Goal: Information Seeking & Learning: Learn about a topic

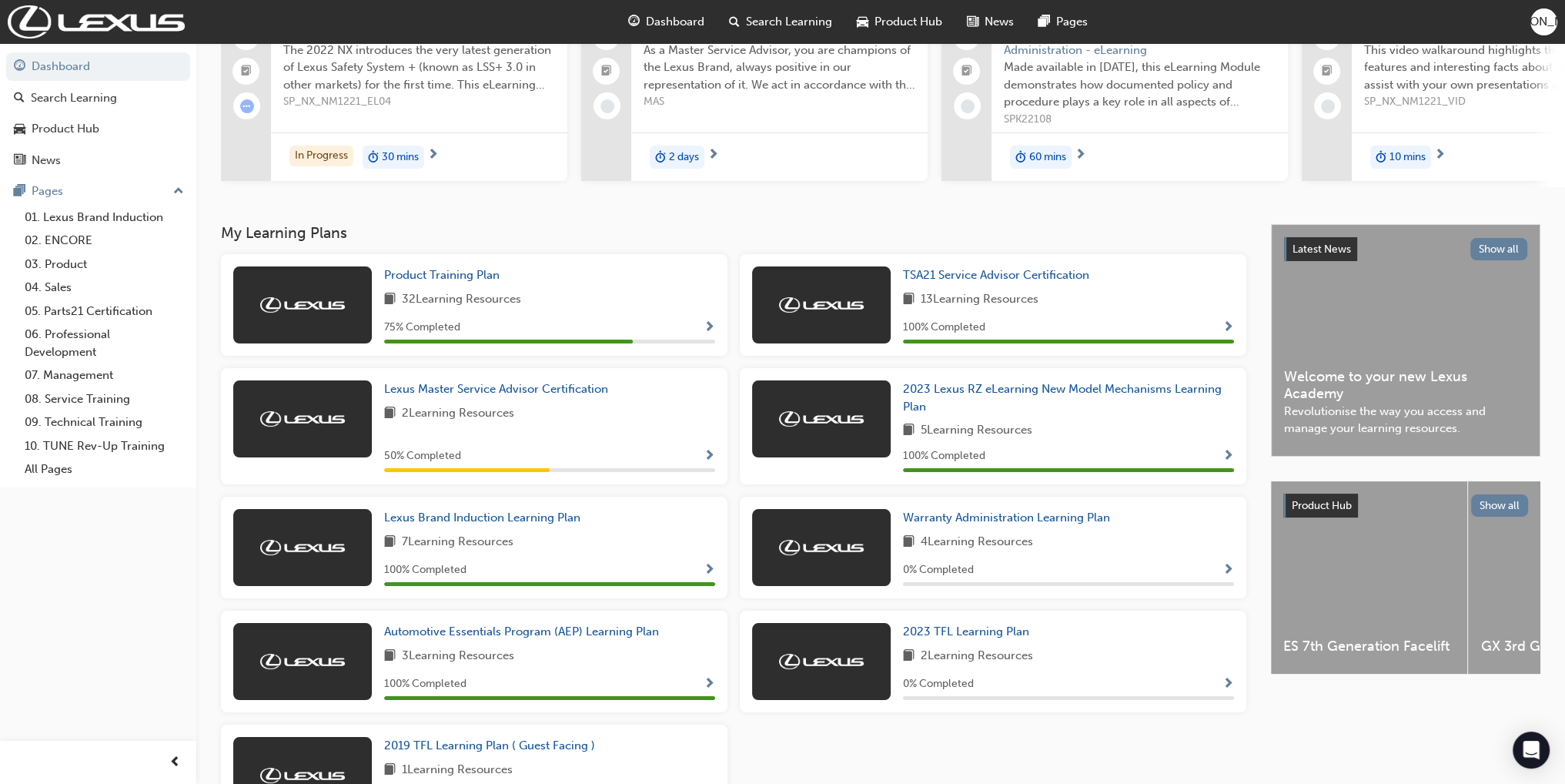
scroll to position [154, 0]
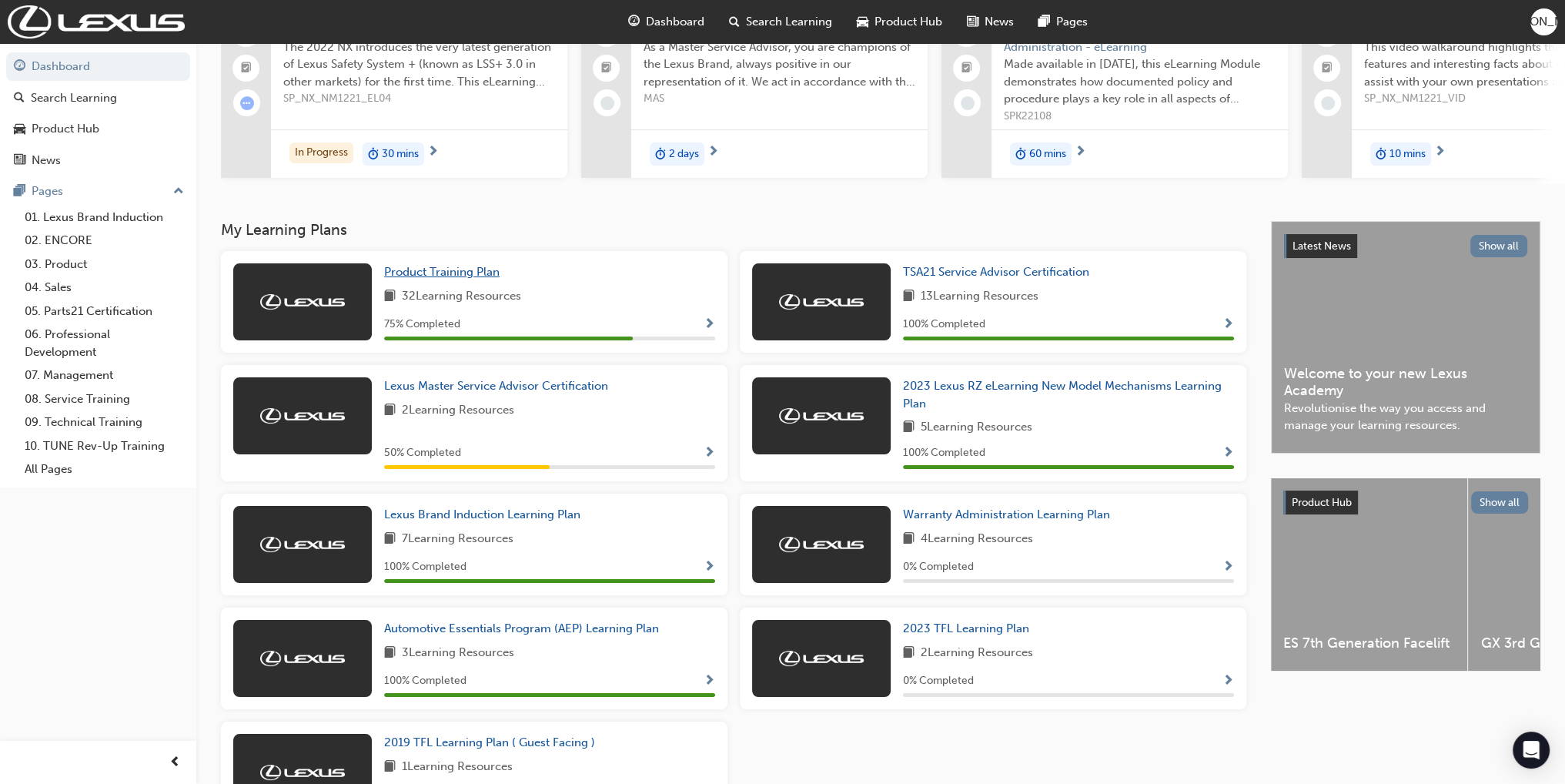
click at [481, 277] on span "Product Training Plan" at bounding box center [441, 272] width 115 height 14
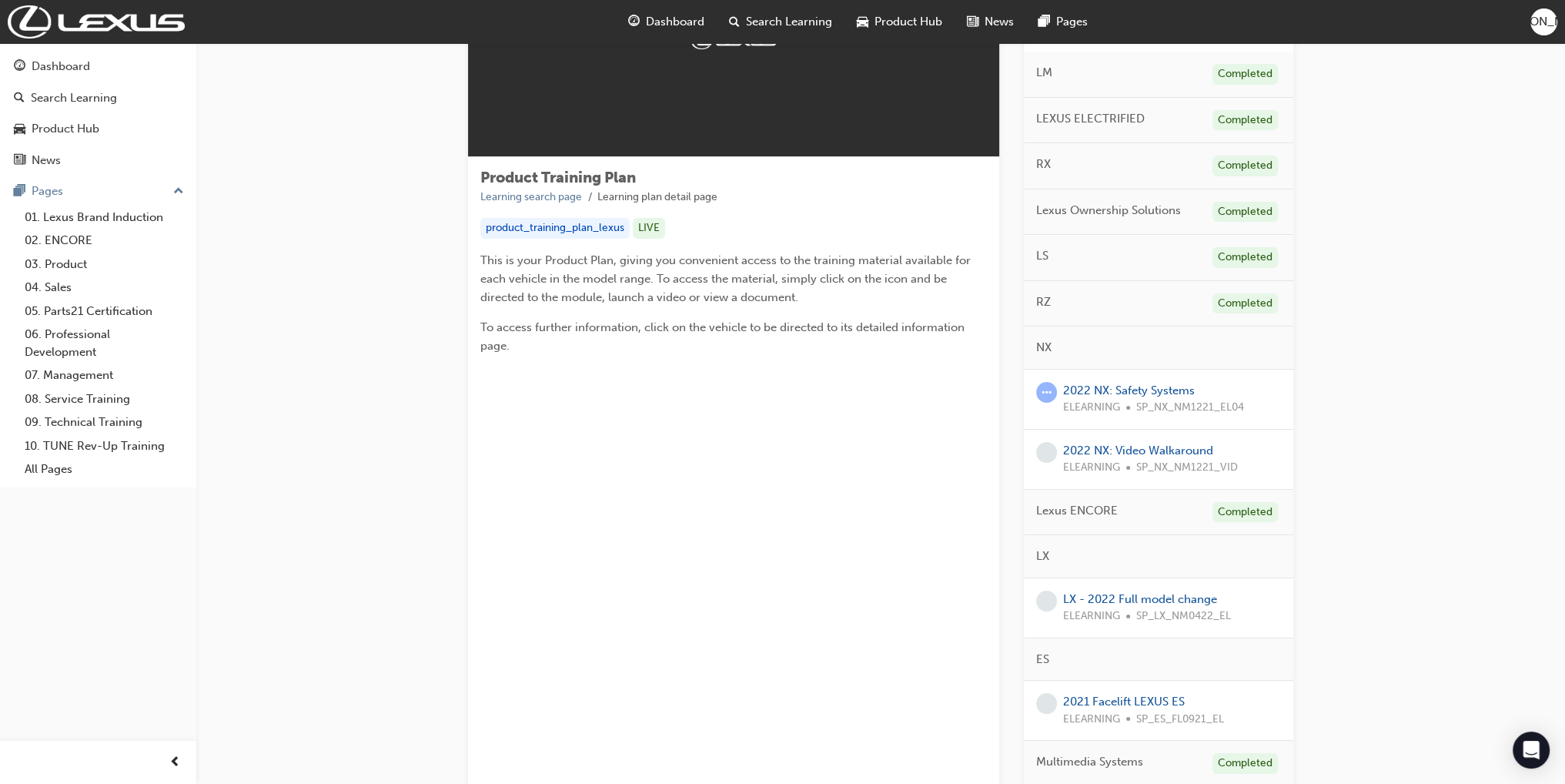
scroll to position [154, 0]
click at [1121, 388] on link "2022 NX: Safety Systems" at bounding box center [1129, 390] width 131 height 14
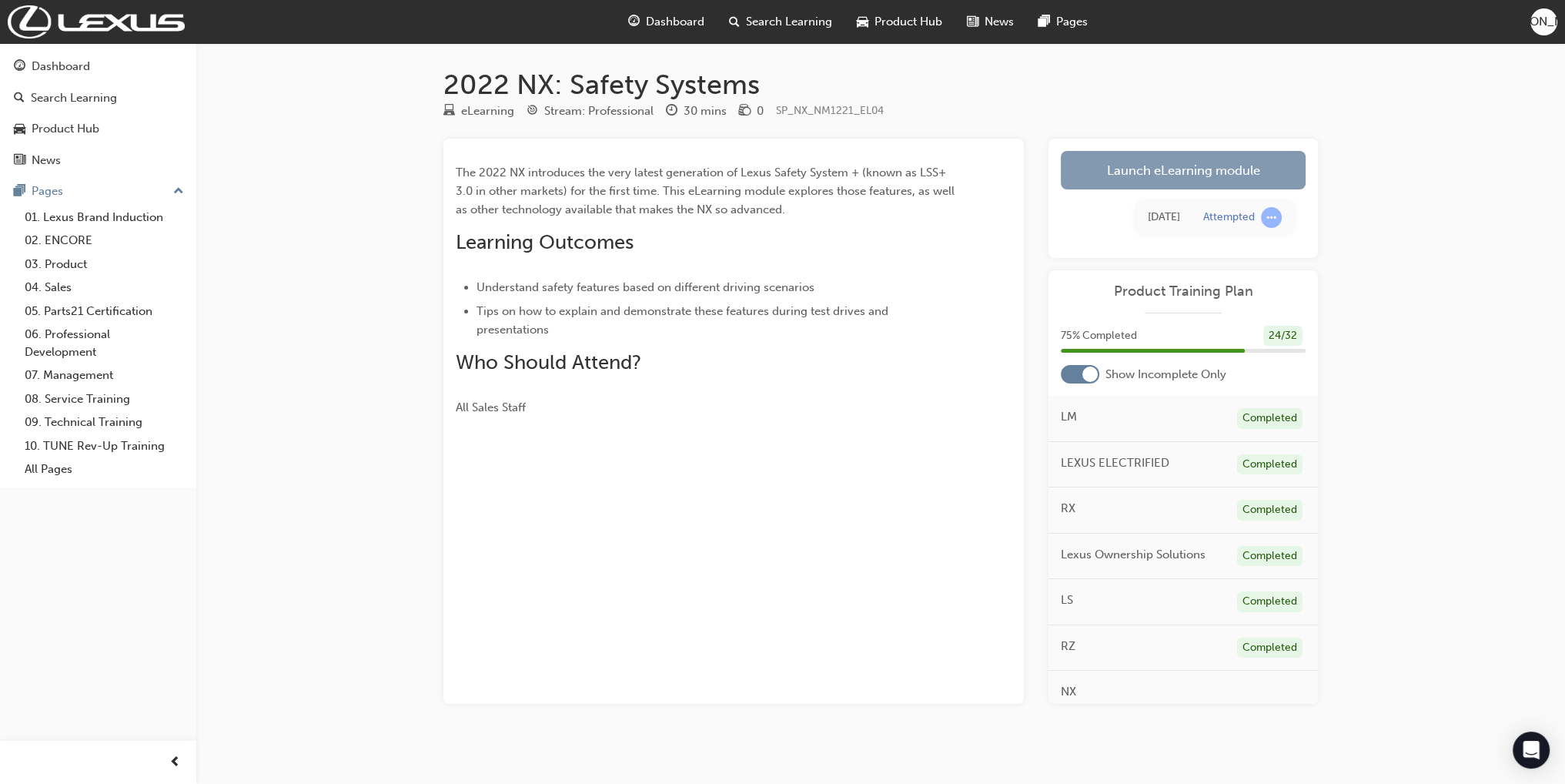
click at [1133, 175] on link "Launch eLearning module" at bounding box center [1183, 170] width 245 height 39
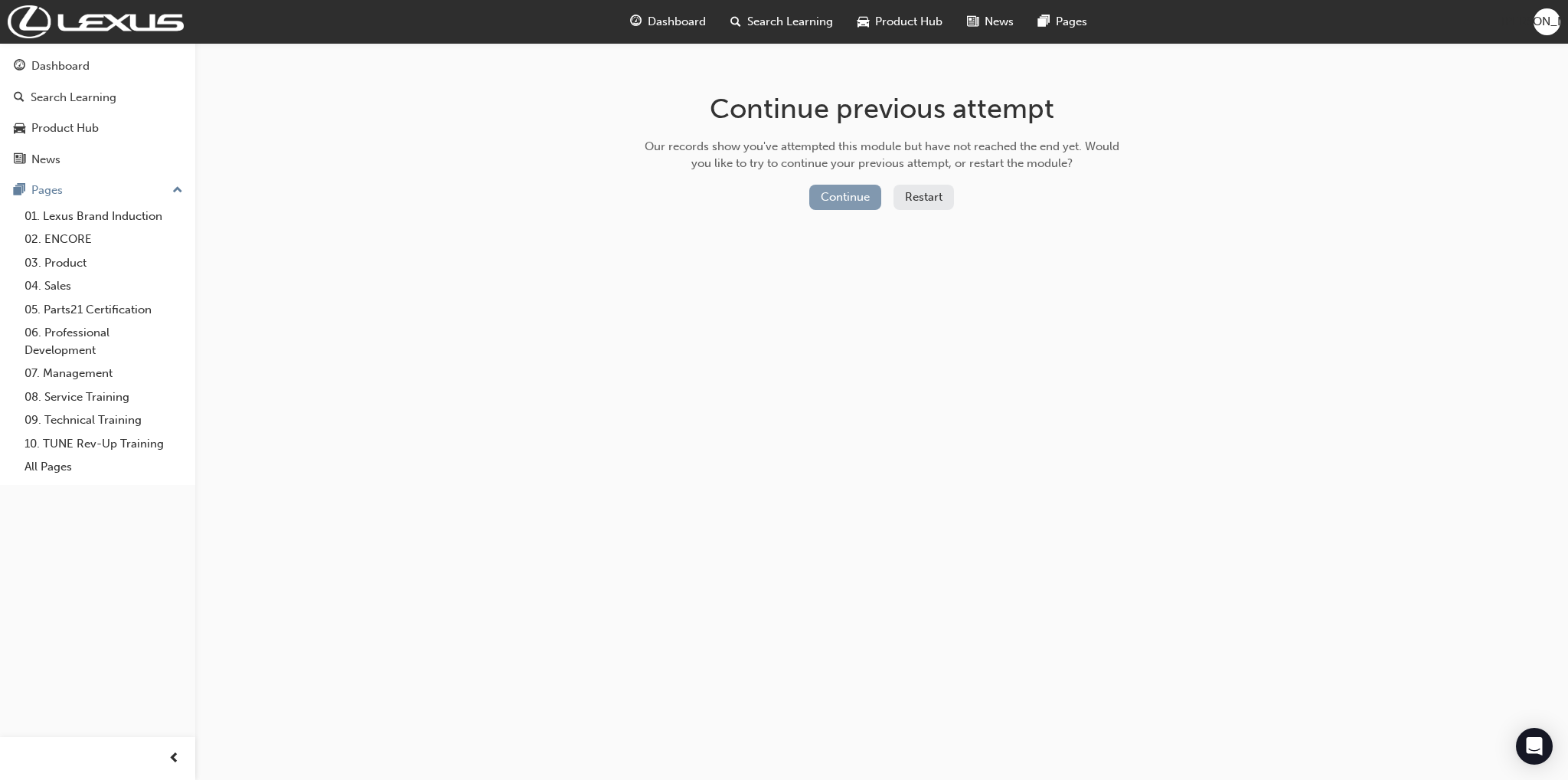
click at [844, 197] on button "Continue" at bounding box center [845, 197] width 72 height 25
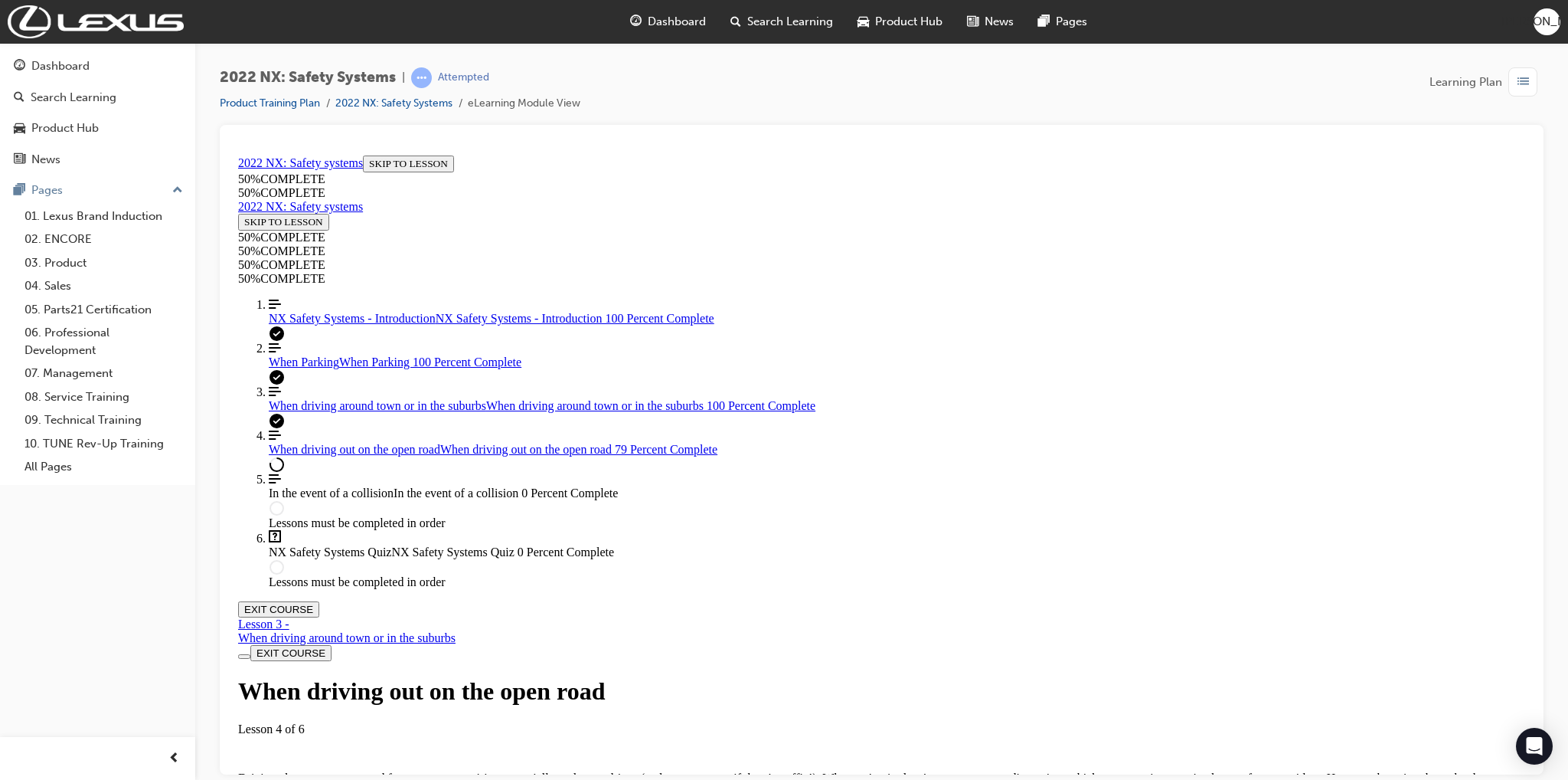
scroll to position [2121, 0]
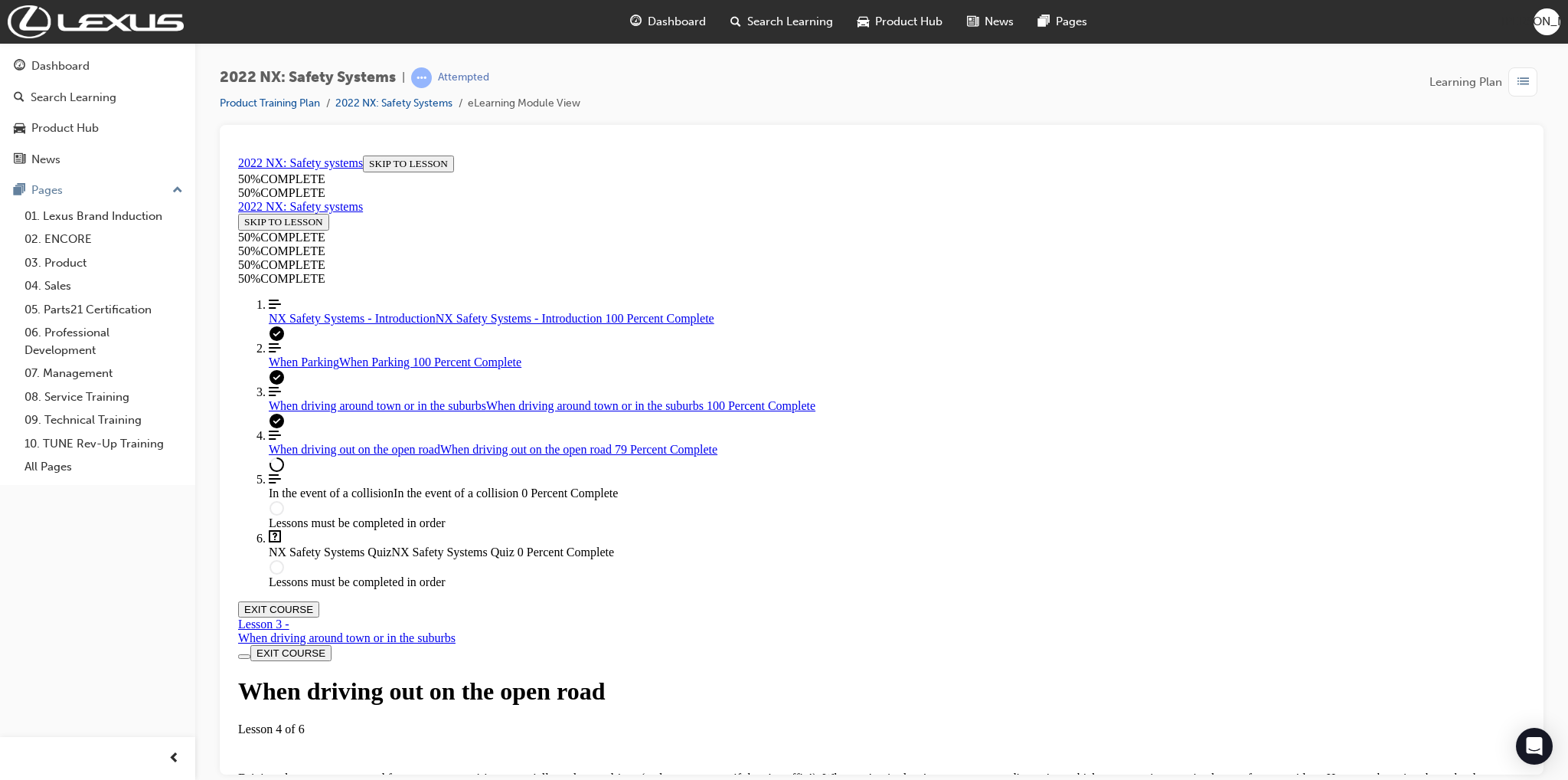
scroll to position [5720, 0]
drag, startPoint x: 780, startPoint y: 352, endPoint x: 919, endPoint y: 355, distance: 139.0
drag, startPoint x: 788, startPoint y: 387, endPoint x: 922, endPoint y: 398, distance: 134.5
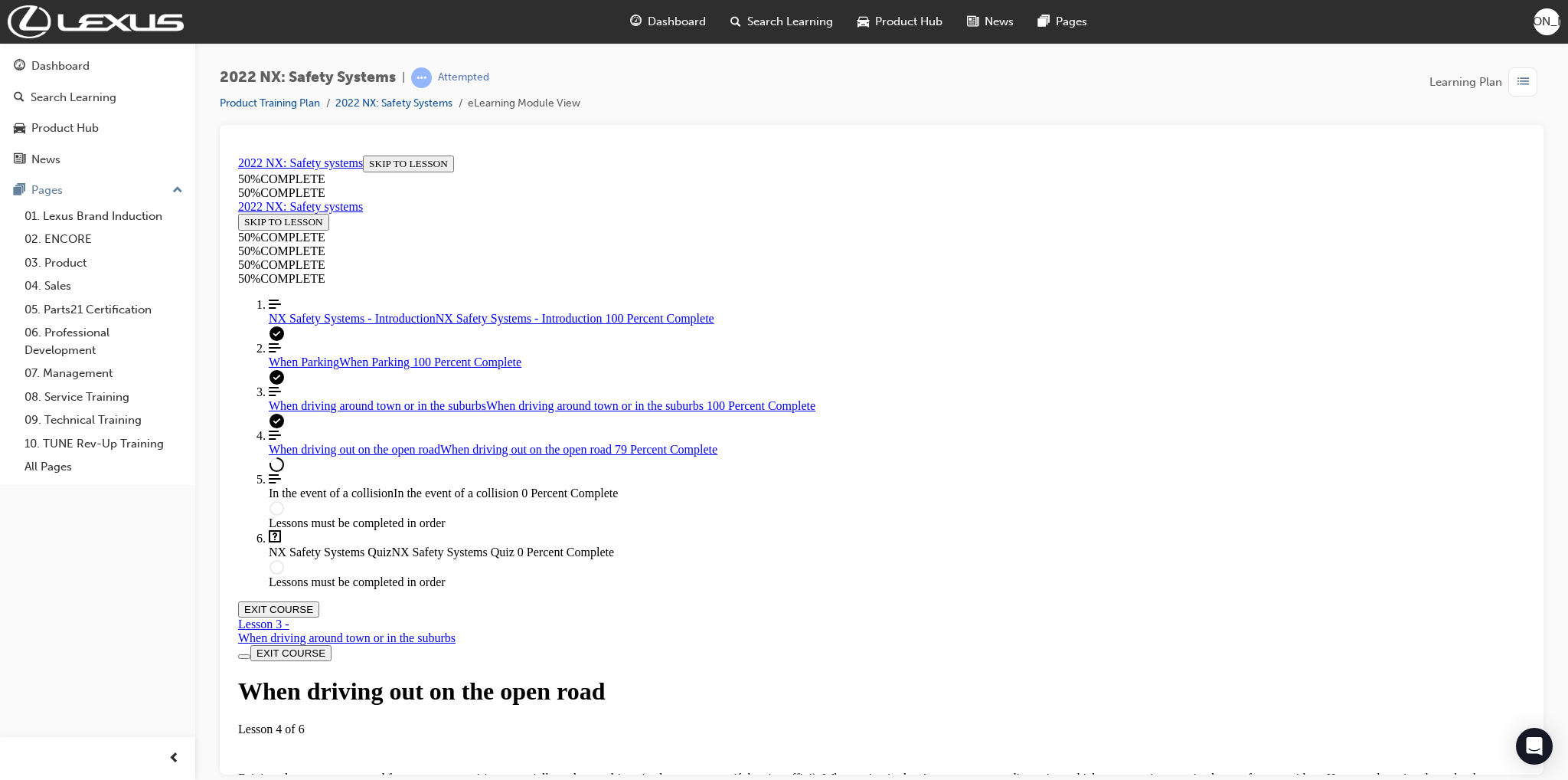
drag, startPoint x: 759, startPoint y: 413, endPoint x: 837, endPoint y: 413, distance: 78.0
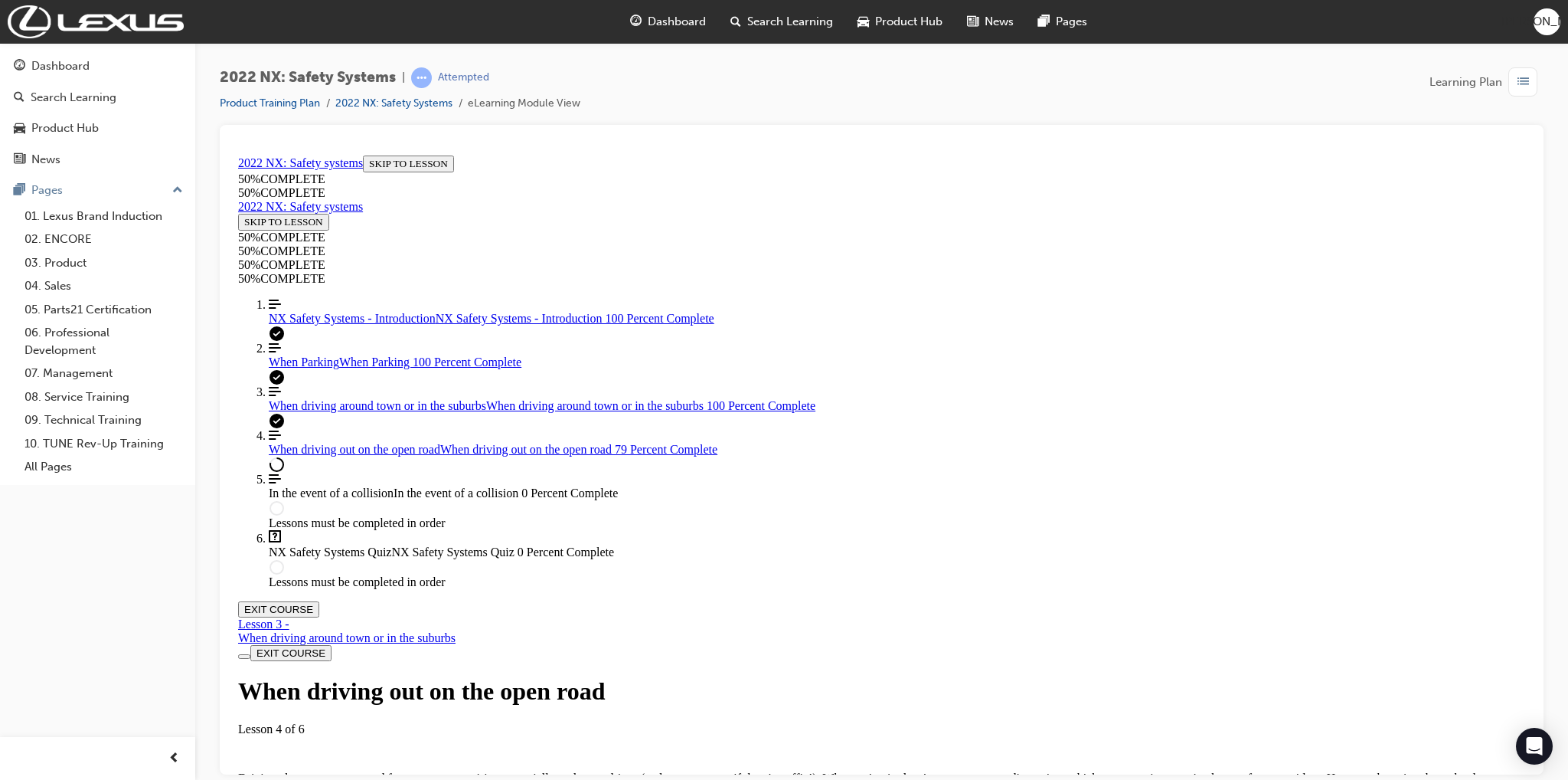
drag, startPoint x: 745, startPoint y: 259, endPoint x: 832, endPoint y: 258, distance: 87.0
drag, startPoint x: 1004, startPoint y: 260, endPoint x: 1174, endPoint y: 275, distance: 170.7
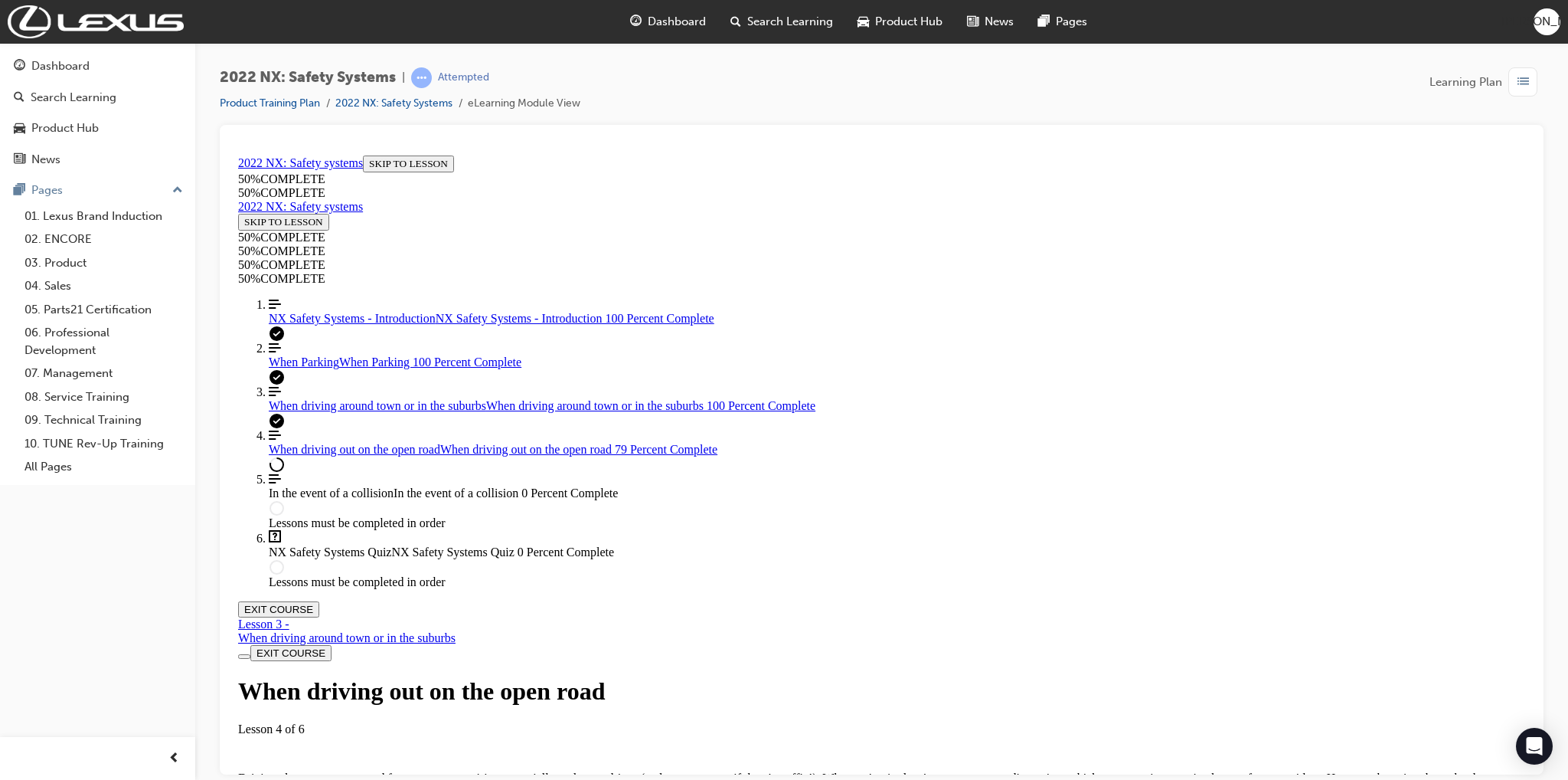
drag, startPoint x: 802, startPoint y: 286, endPoint x: 855, endPoint y: 284, distance: 53.0
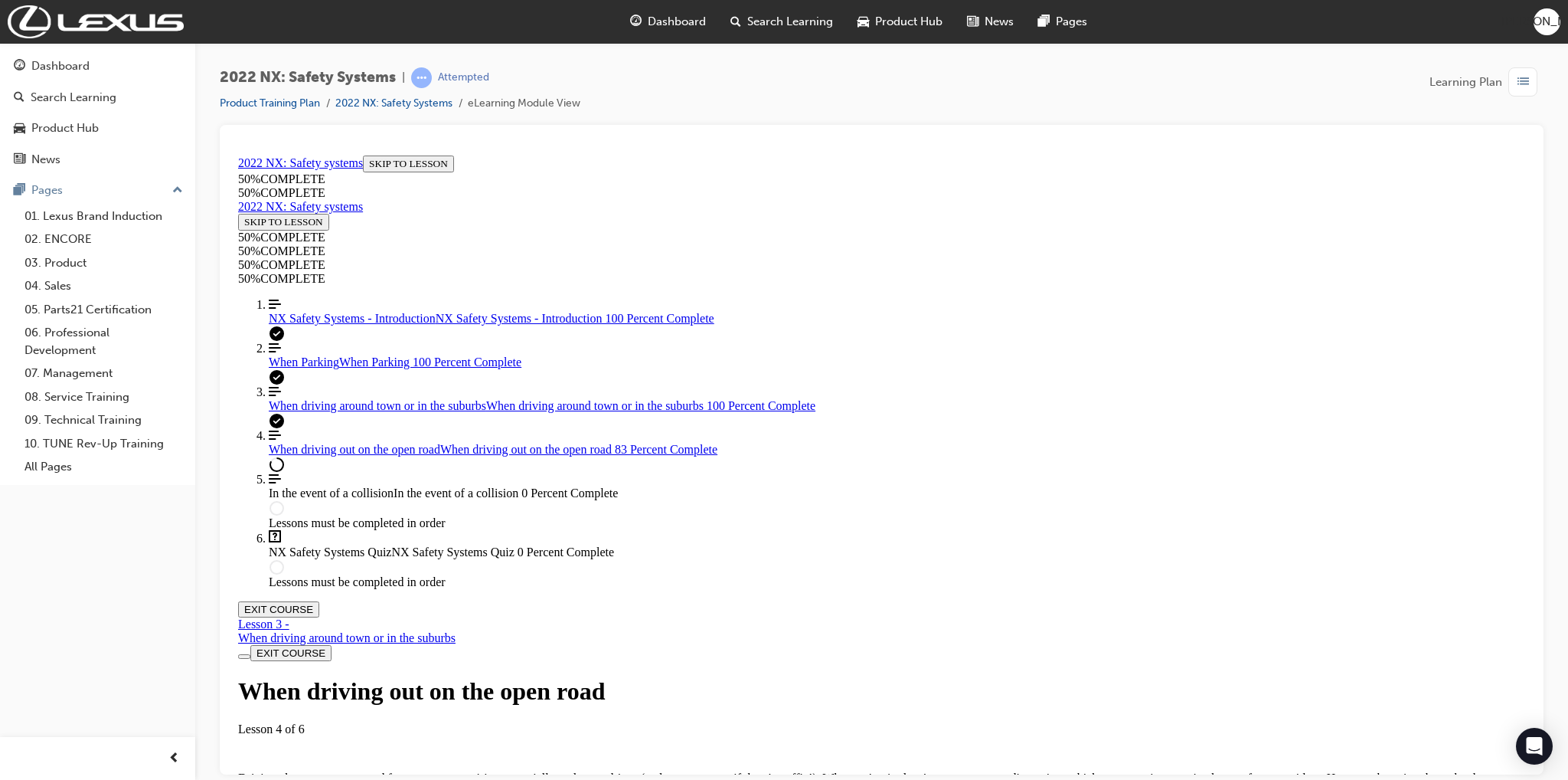
drag, startPoint x: 745, startPoint y: 395, endPoint x: 865, endPoint y: 406, distance: 120.5
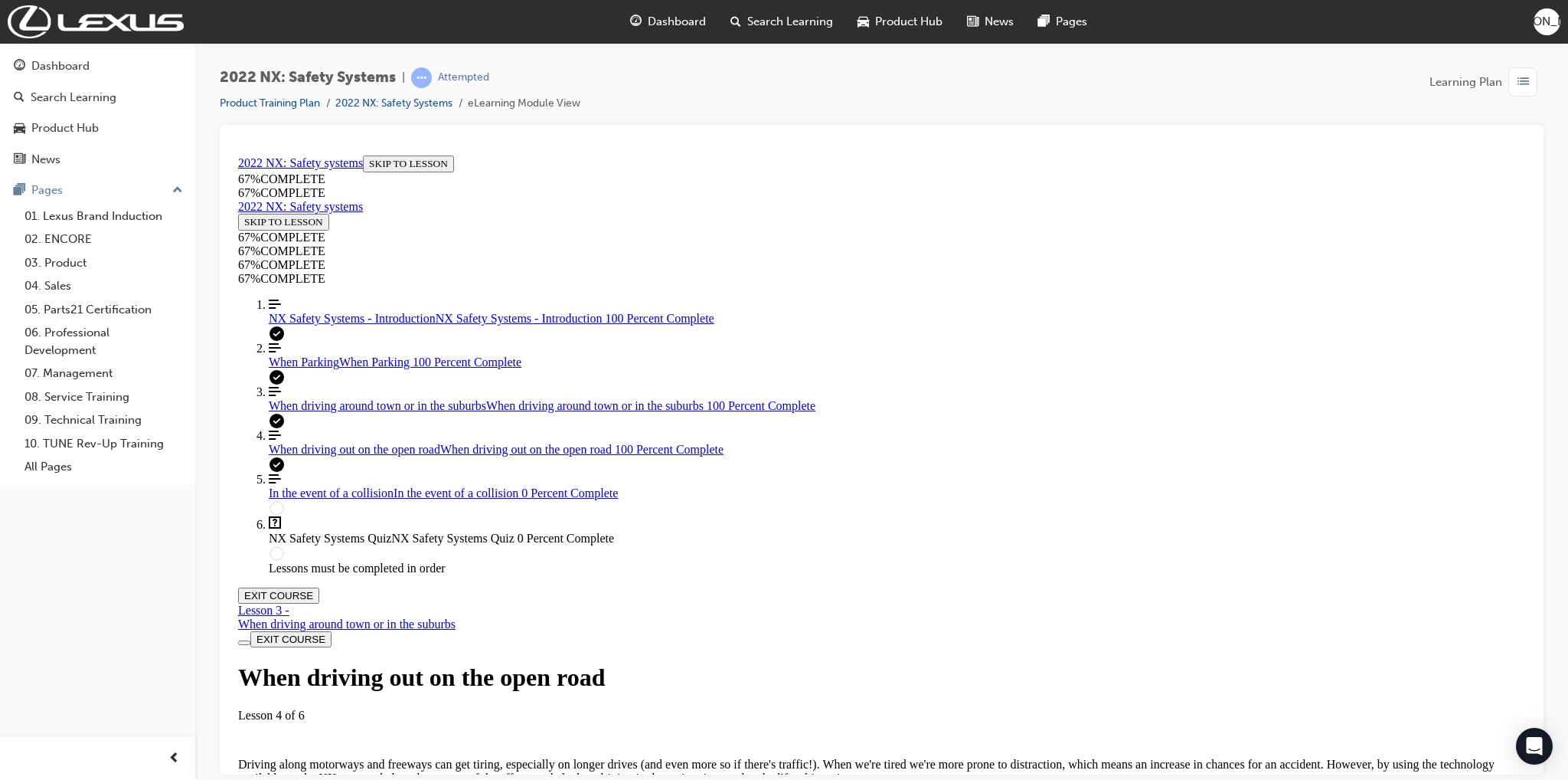
scroll to position [7389, 0]
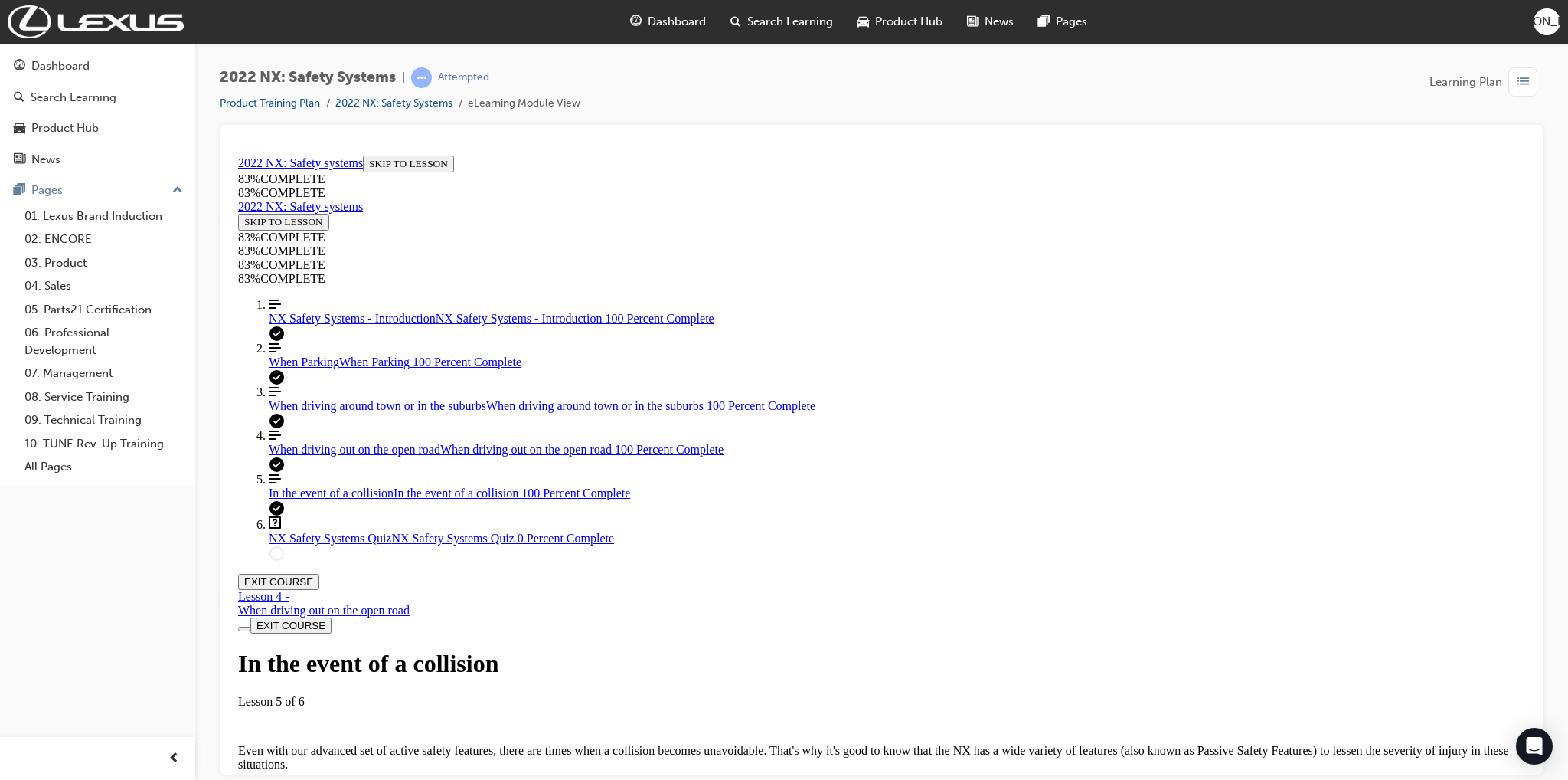
scroll to position [3108, 0]
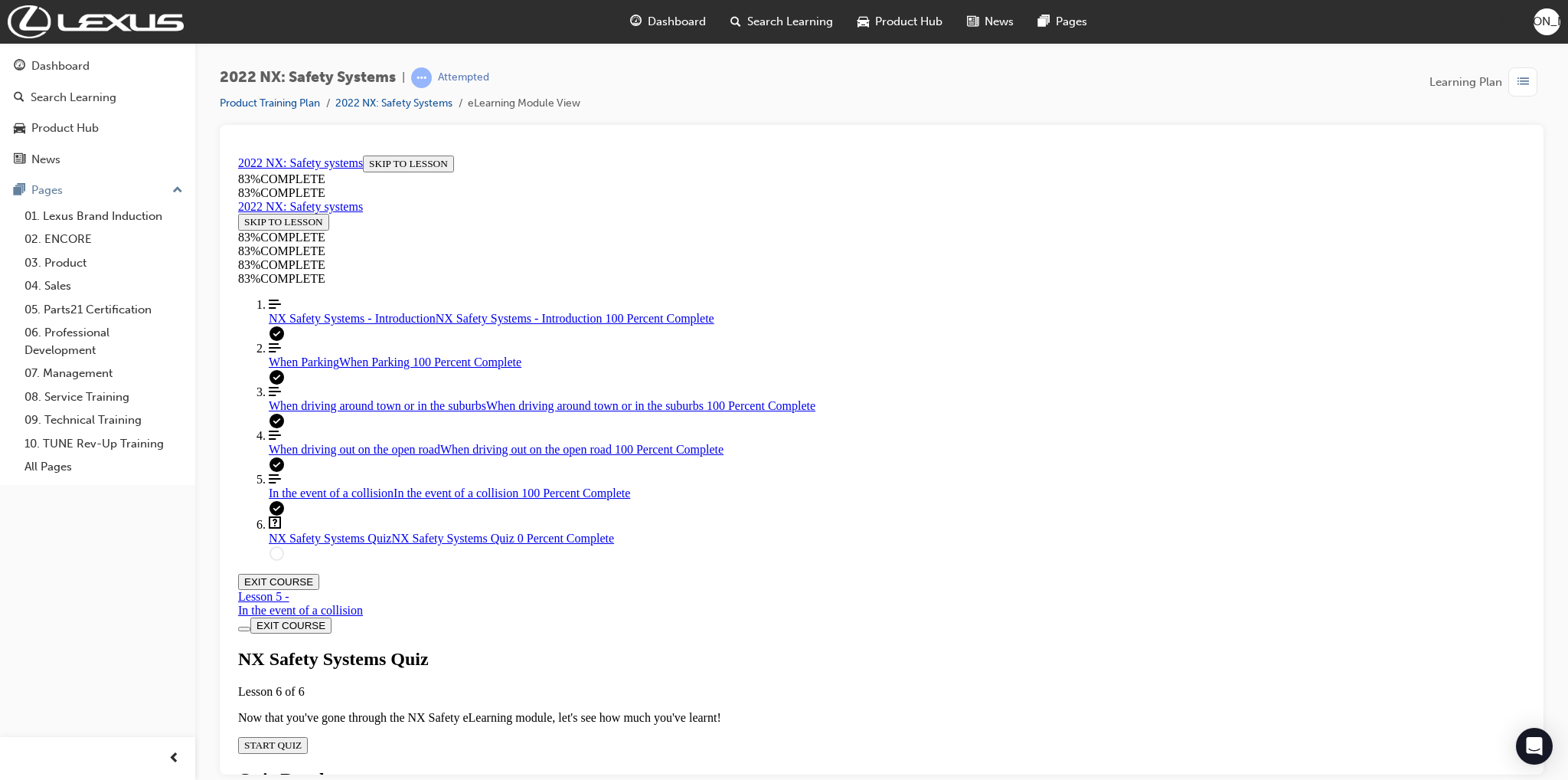
scroll to position [53, 0]
click at [301, 738] on span "START QUIZ" at bounding box center [273, 743] width 58 height 11
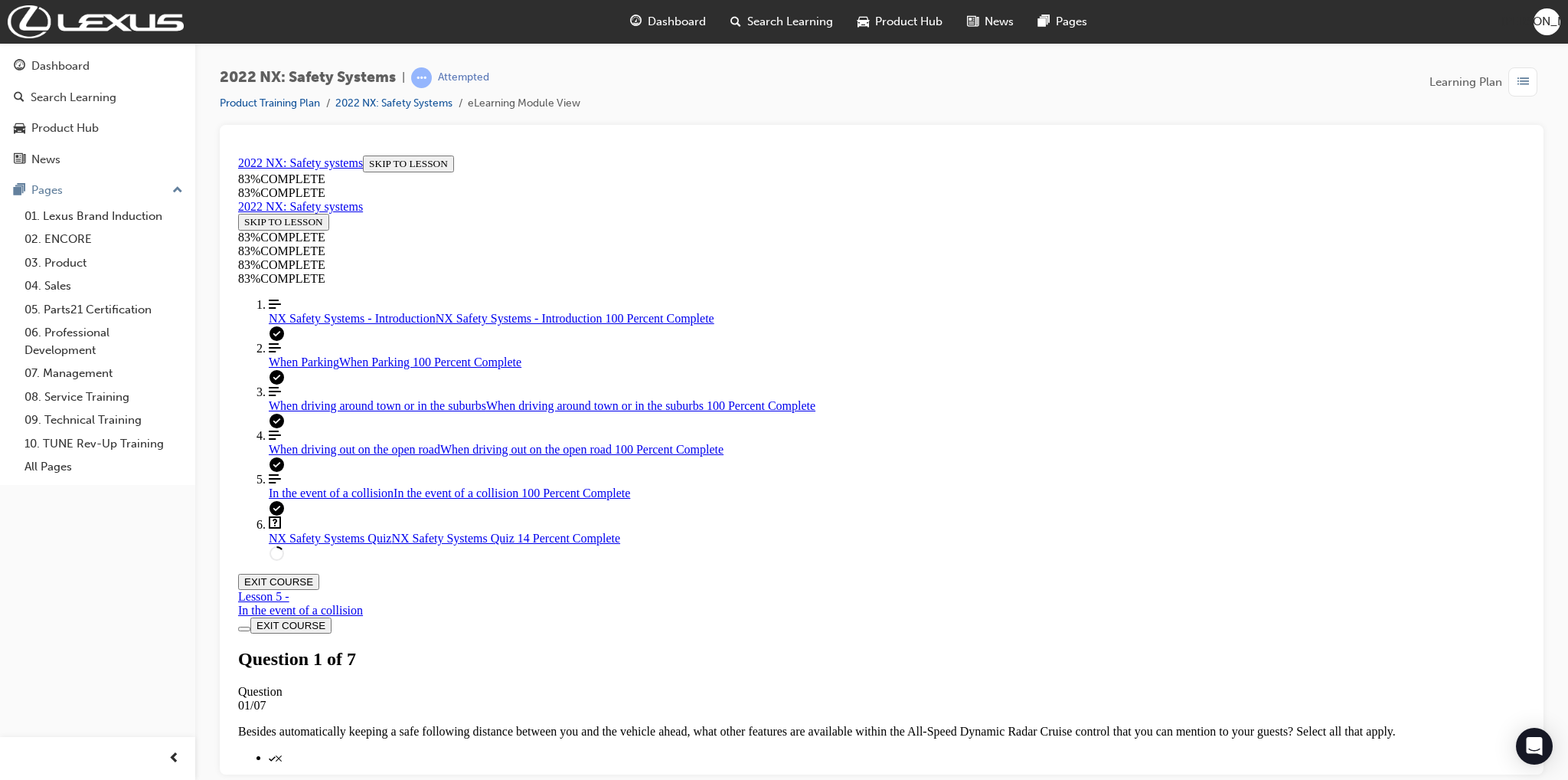
scroll to position [79, 0]
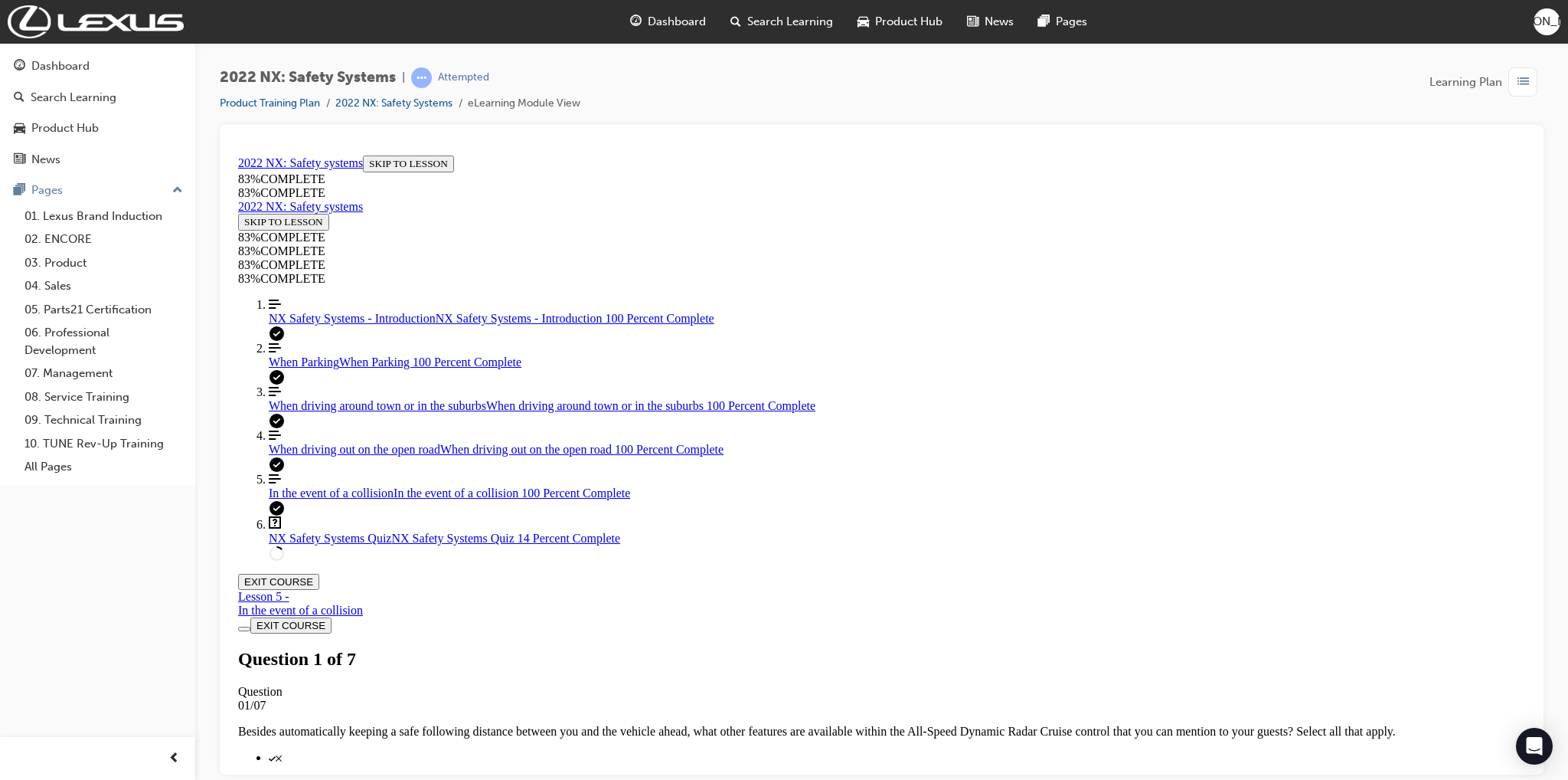
drag, startPoint x: 729, startPoint y: 352, endPoint x: 721, endPoint y: 351, distance: 8.1
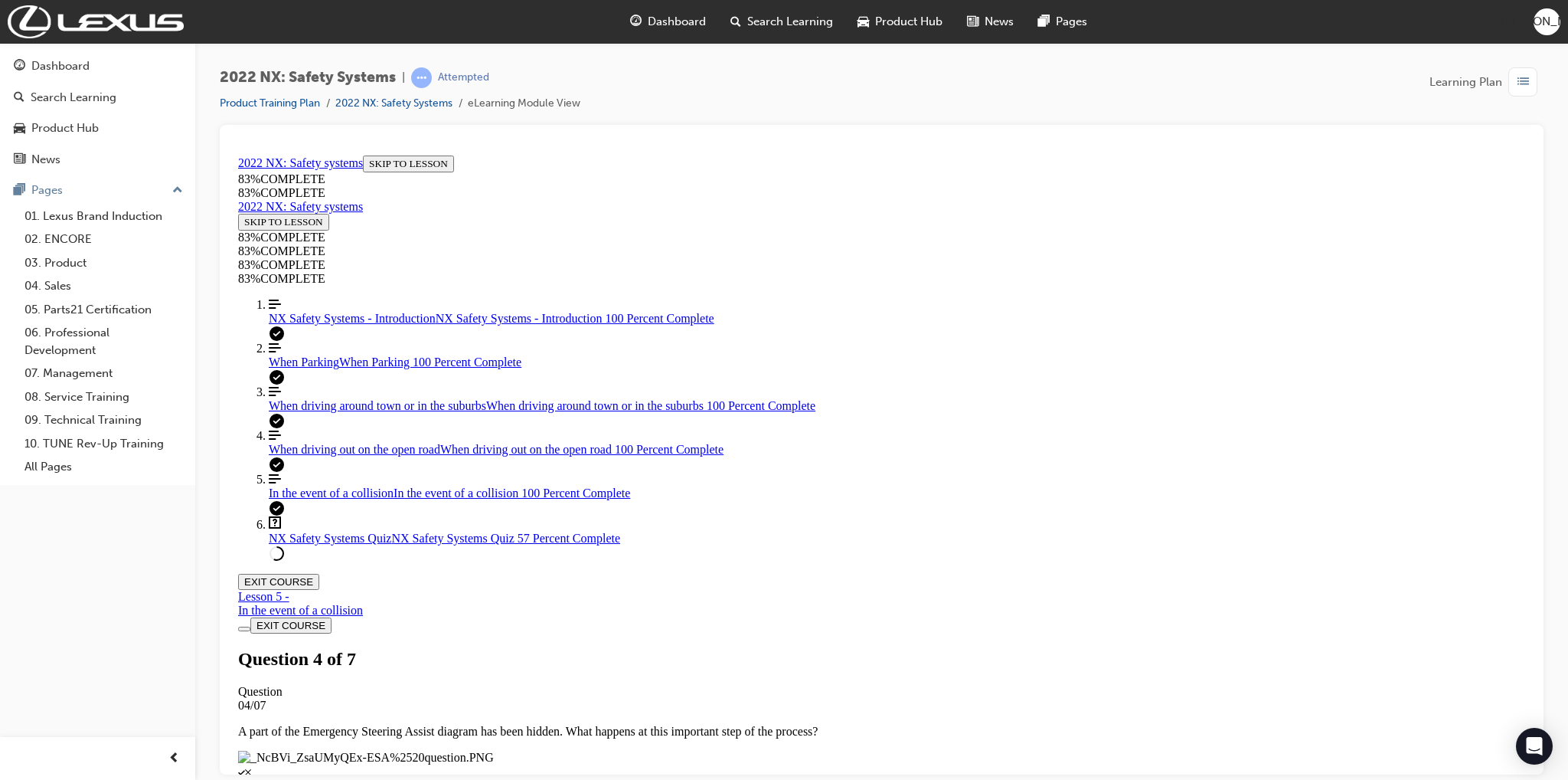
scroll to position [330, 0]
drag, startPoint x: 859, startPoint y: 664, endPoint x: 898, endPoint y: 592, distance: 81.9
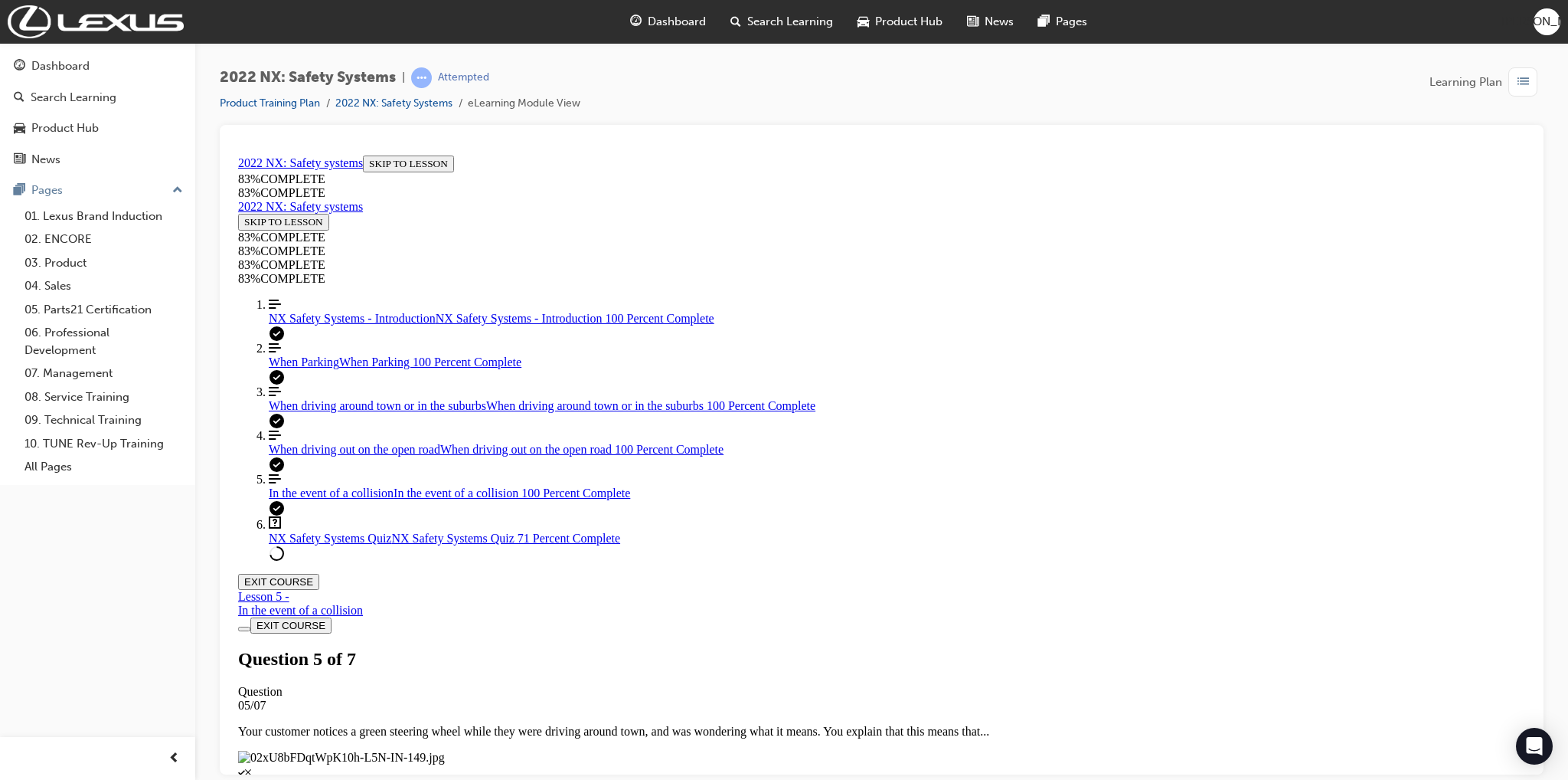
drag, startPoint x: 788, startPoint y: 675, endPoint x: 840, endPoint y: 672, distance: 52.1
drag, startPoint x: 823, startPoint y: 517, endPoint x: 866, endPoint y: 659, distance: 148.4
drag, startPoint x: 815, startPoint y: 521, endPoint x: 909, endPoint y: 537, distance: 95.4
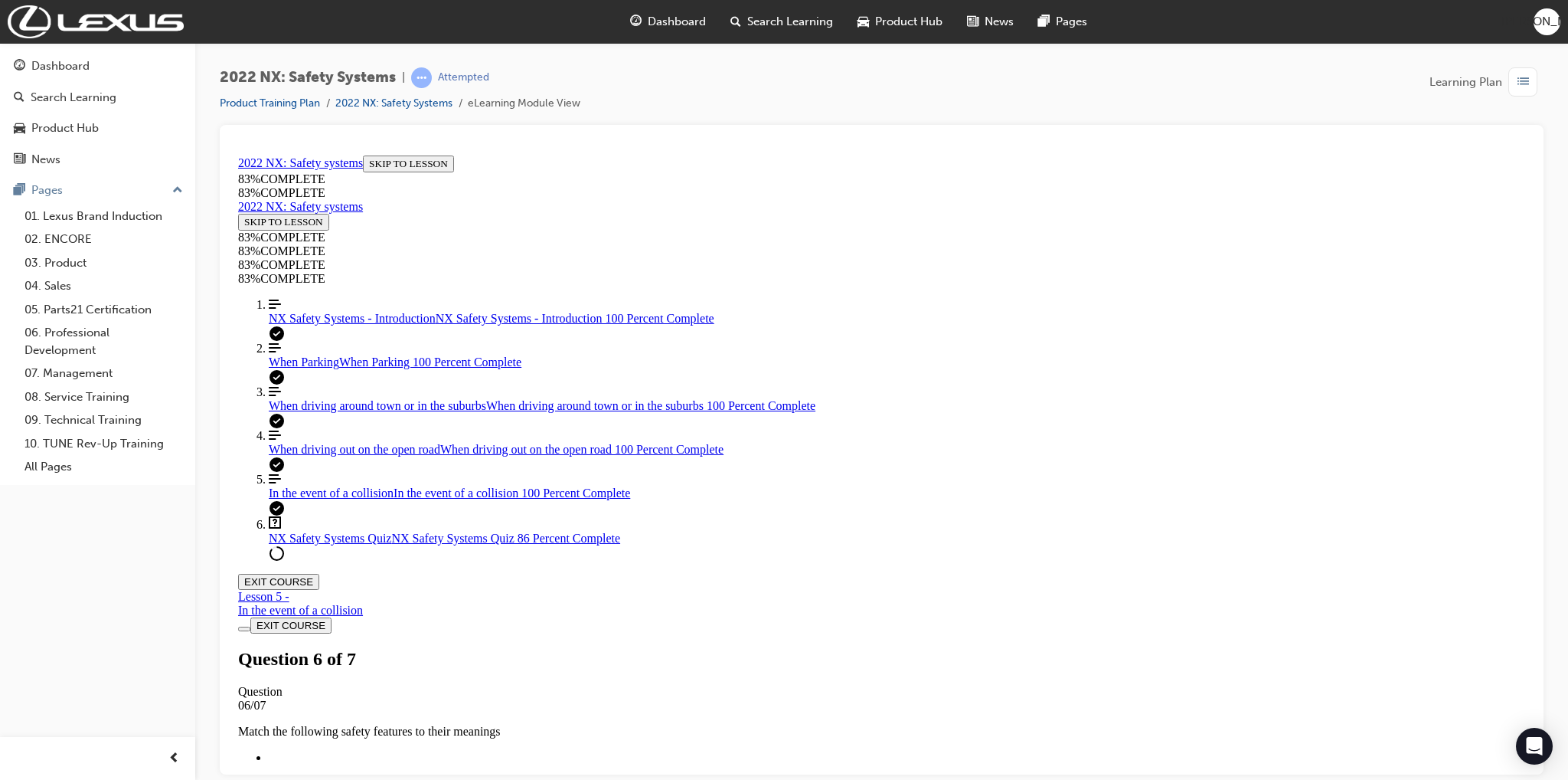
click at [319, 573] on button "EXIT COURSE" at bounding box center [279, 581] width 81 height 16
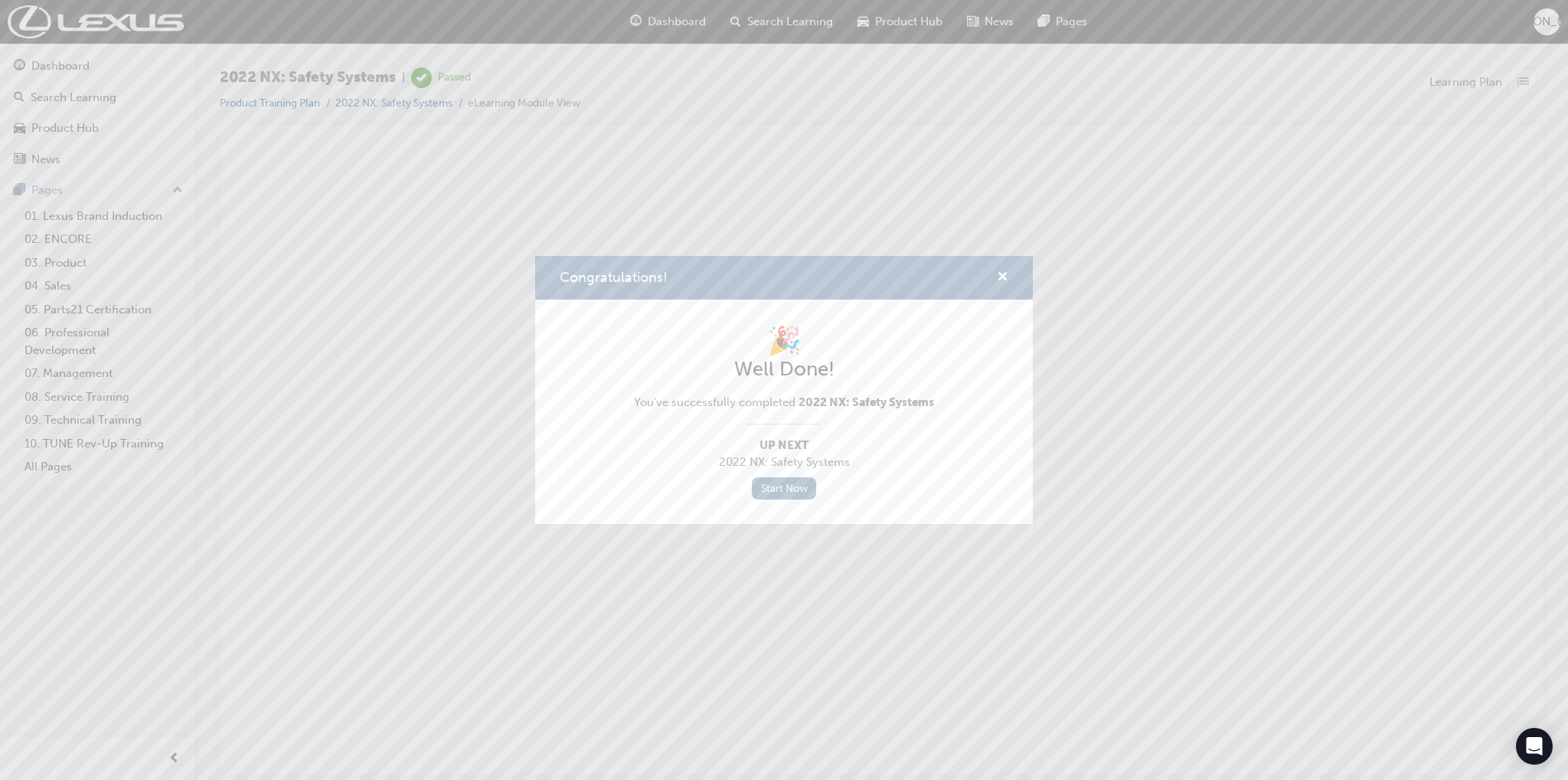
scroll to position [0, 0]
click at [792, 491] on link "Start Now" at bounding box center [783, 487] width 64 height 22
click at [787, 489] on link "Start Now" at bounding box center [783, 487] width 64 height 22
click at [899, 271] on div "Congratulations!" at bounding box center [784, 278] width 449 height 19
click at [784, 486] on link "Start Now" at bounding box center [783, 487] width 64 height 22
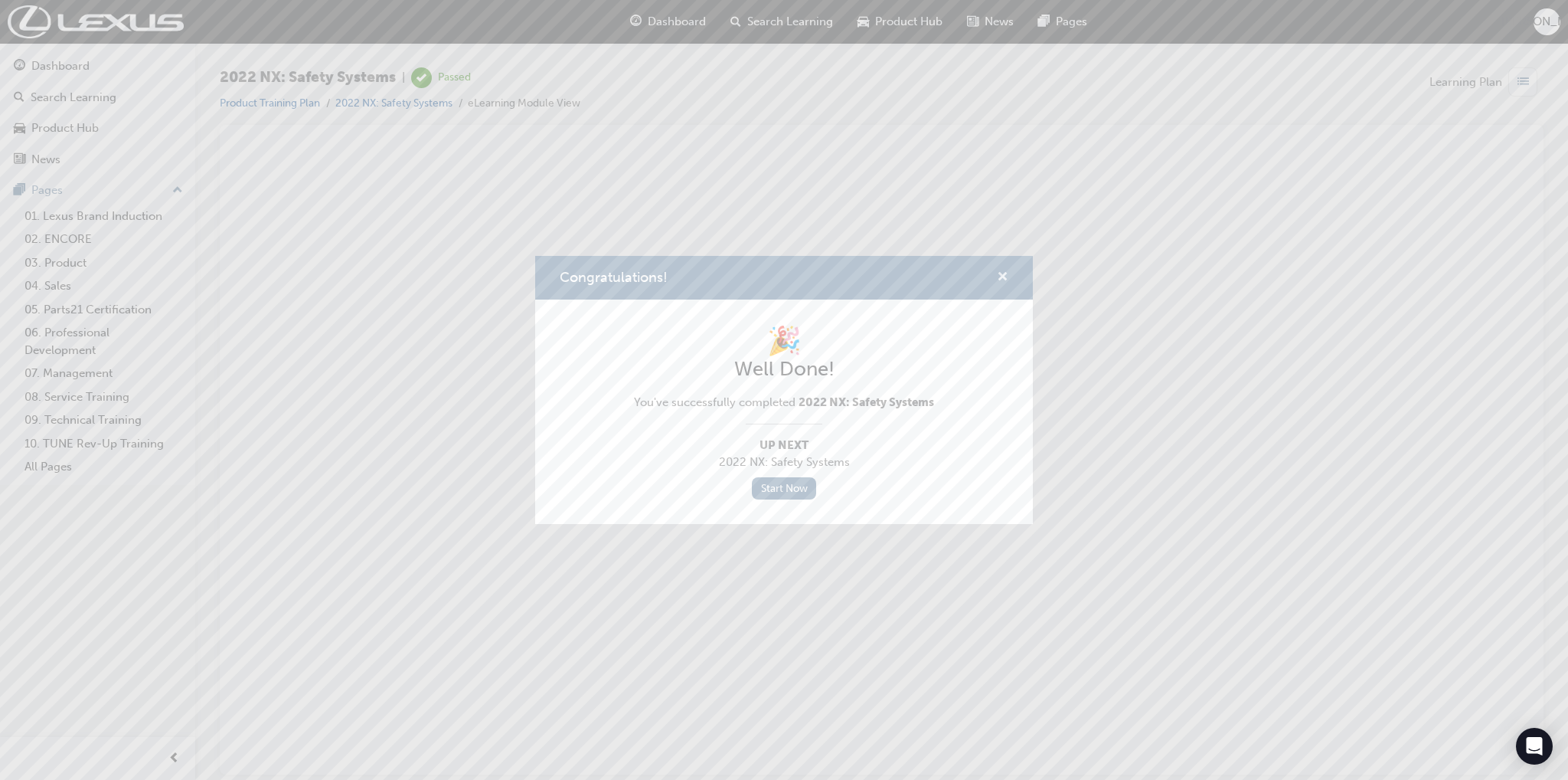
click at [1001, 273] on span "cross-icon" at bounding box center [1002, 278] width 11 height 14
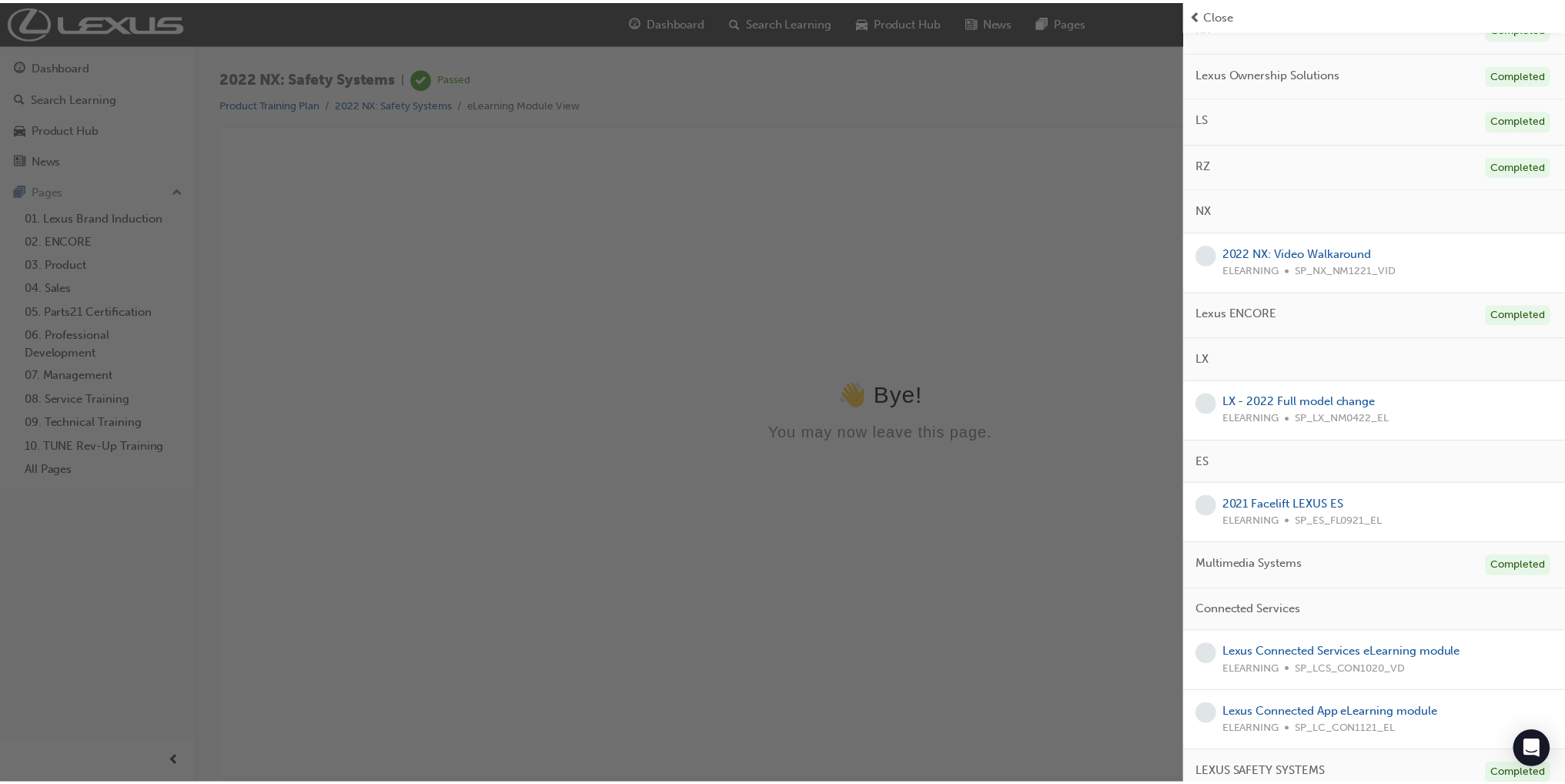
scroll to position [252, 0]
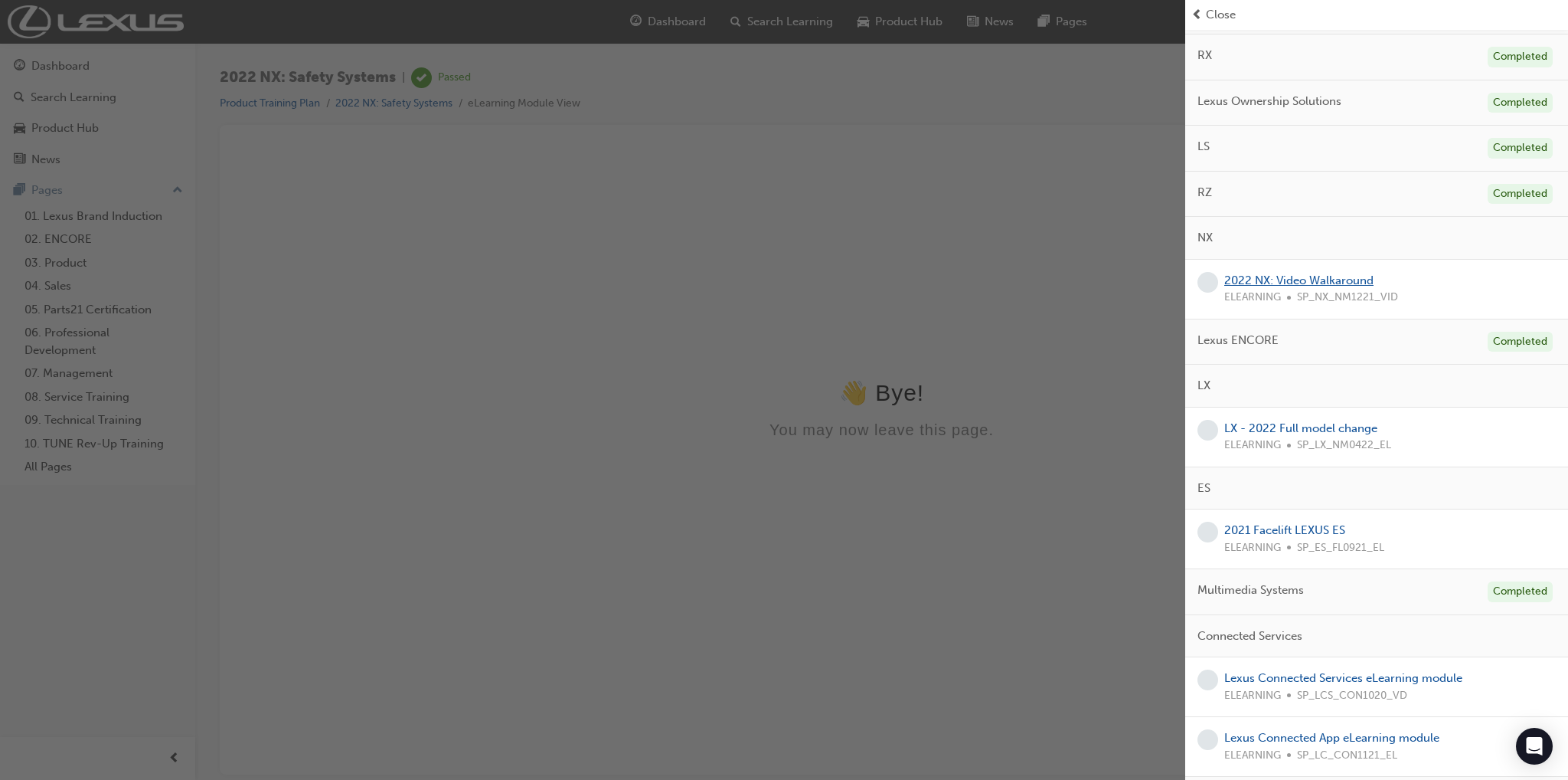
click at [1271, 276] on link "2022 NX: Video Walkaround" at bounding box center [1298, 280] width 149 height 14
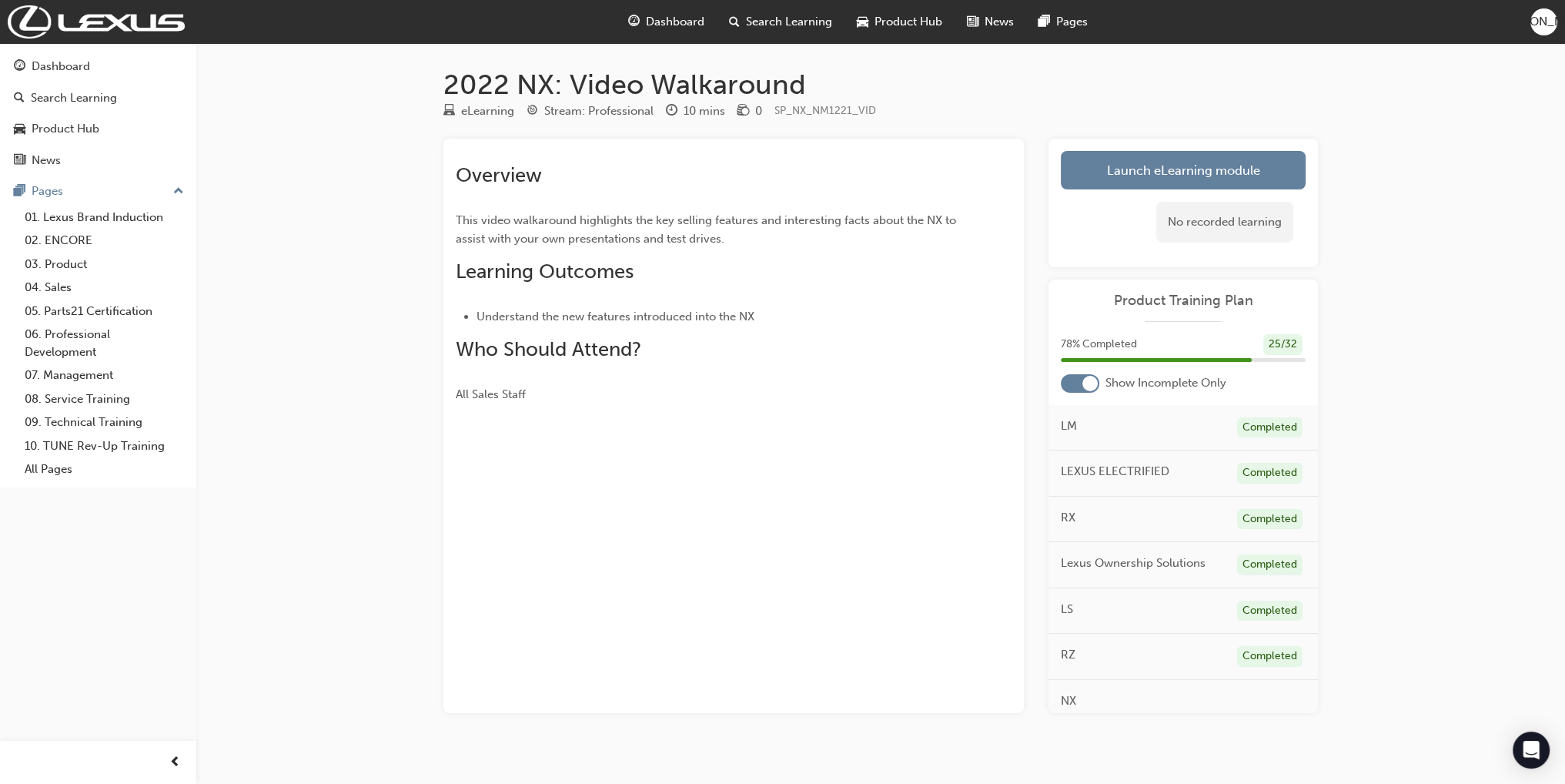
click at [766, 293] on div "Overview This video walkaround highlights the key selling features and interest…" at bounding box center [706, 283] width 501 height 240
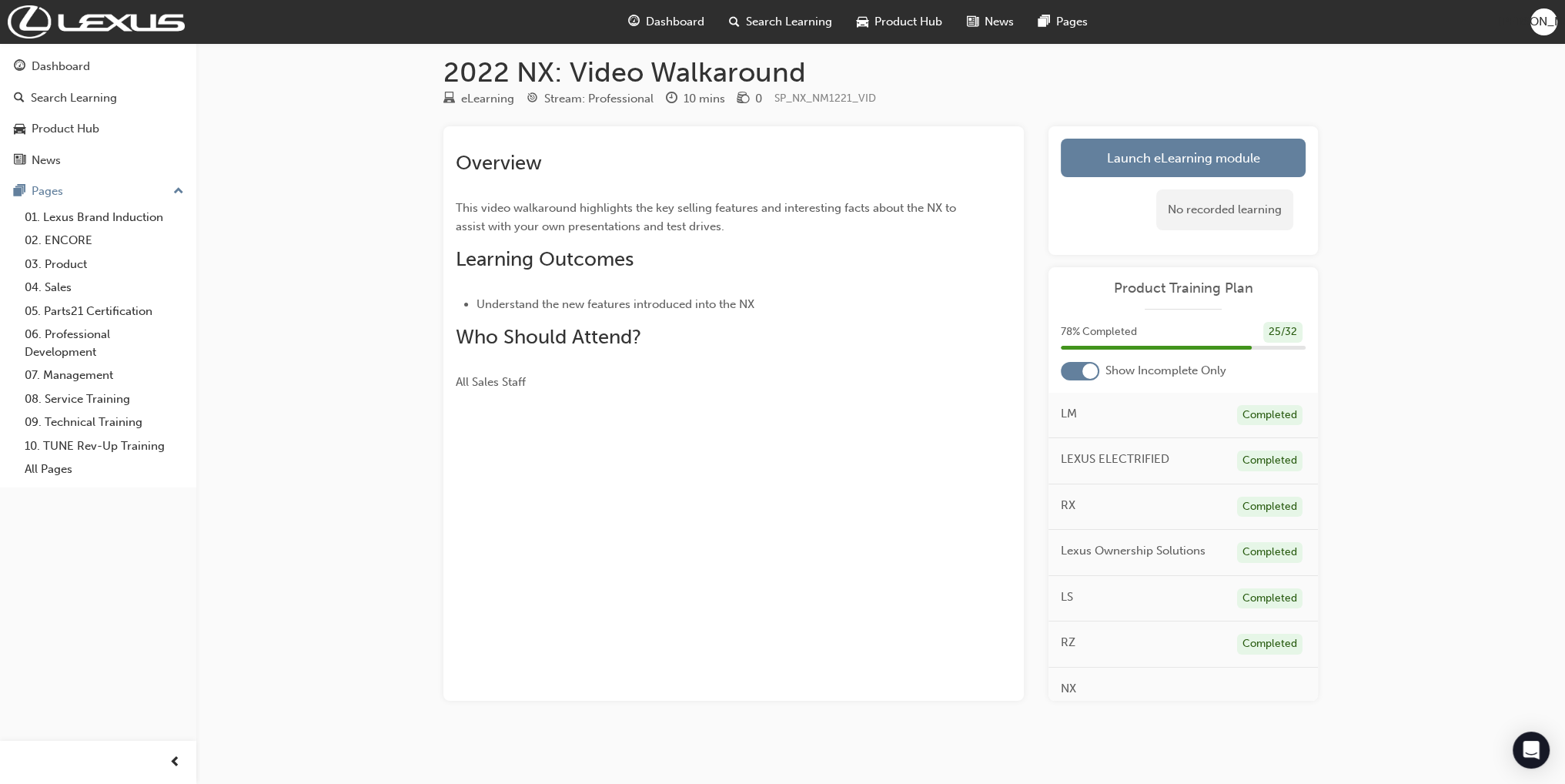
scroll to position [16, 0]
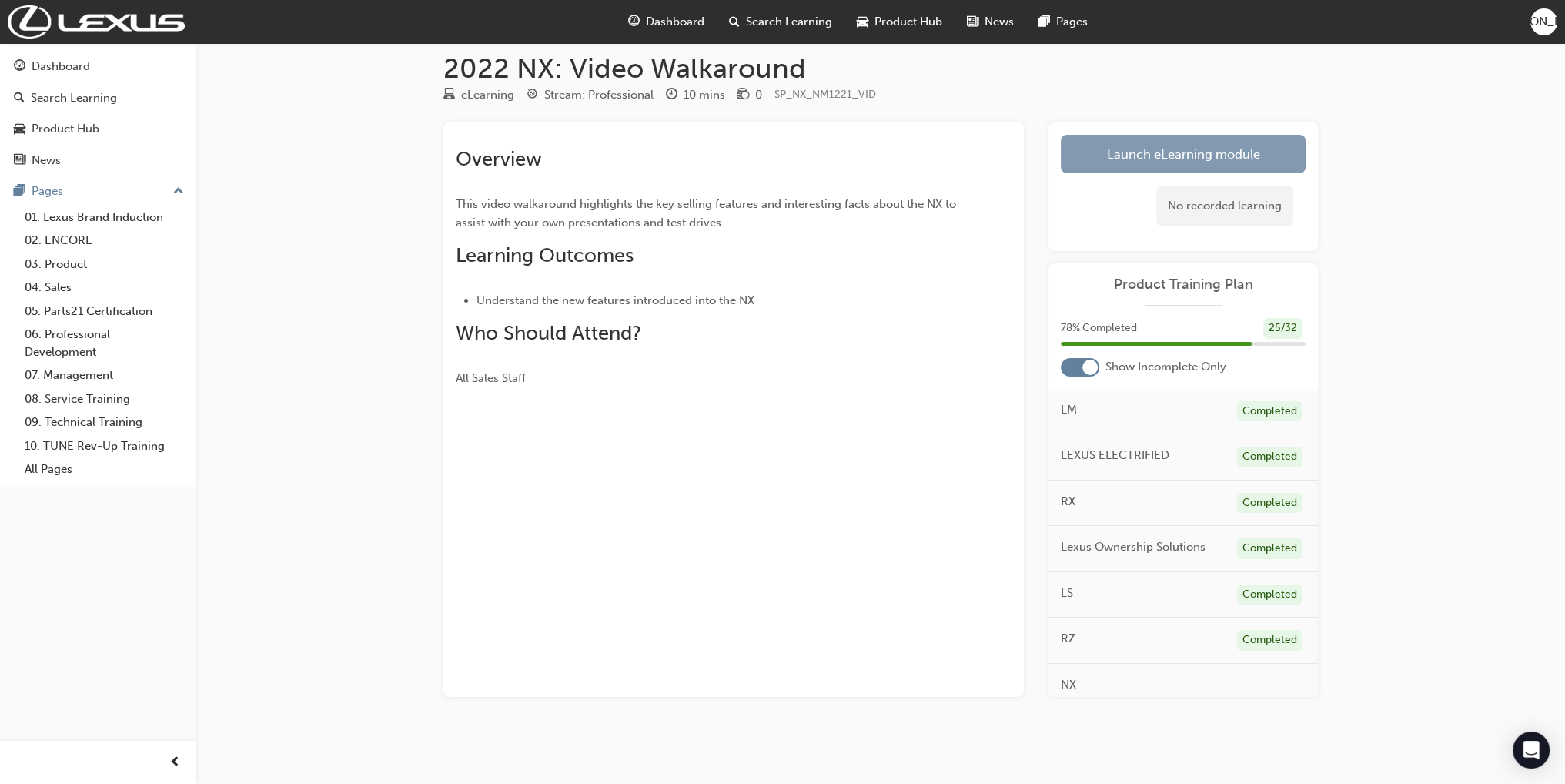
click at [1131, 155] on link "Launch eLearning module" at bounding box center [1183, 154] width 245 height 39
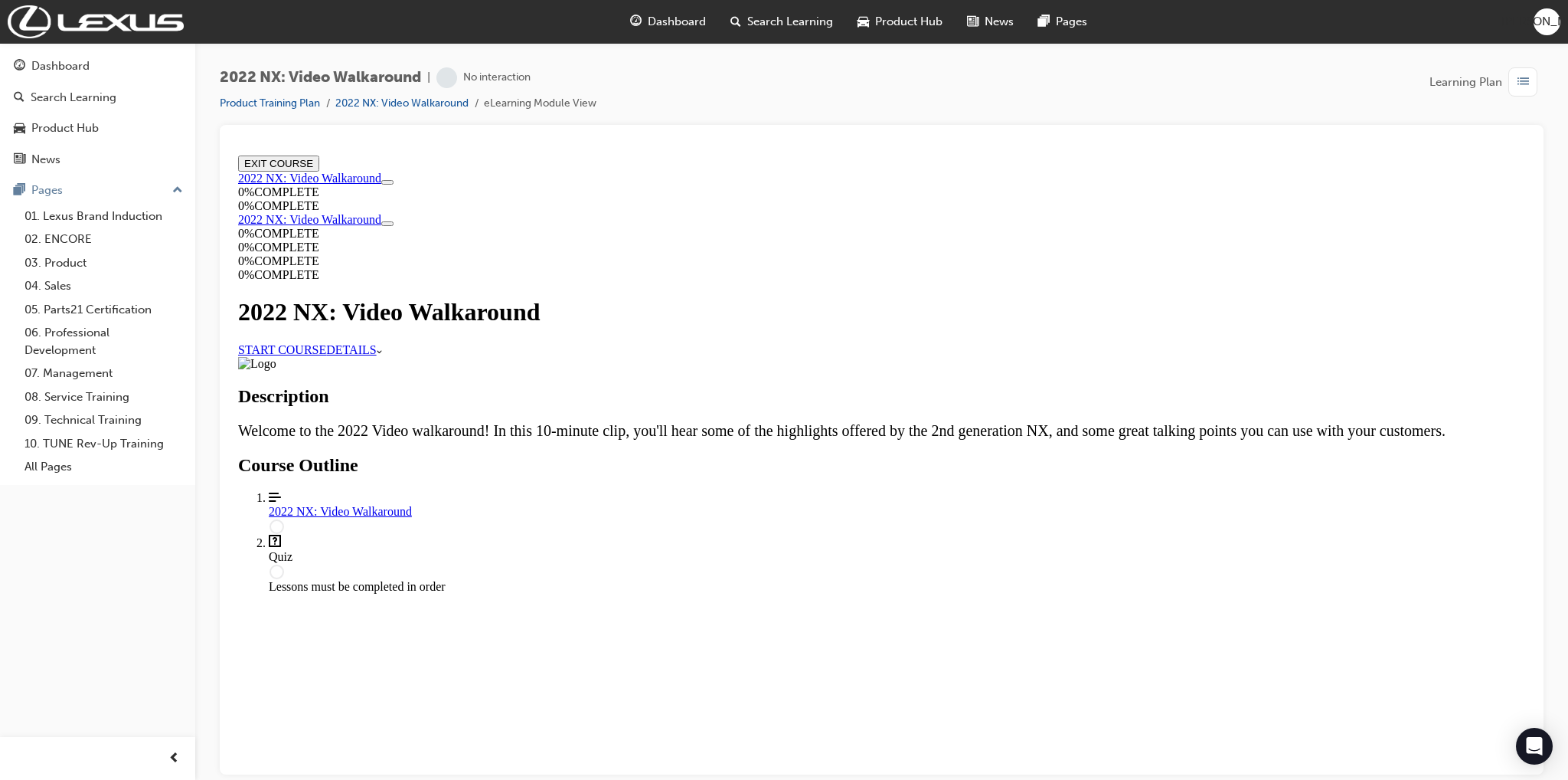
scroll to position [137, 0]
click at [326, 343] on link "START COURSE" at bounding box center [282, 349] width 88 height 13
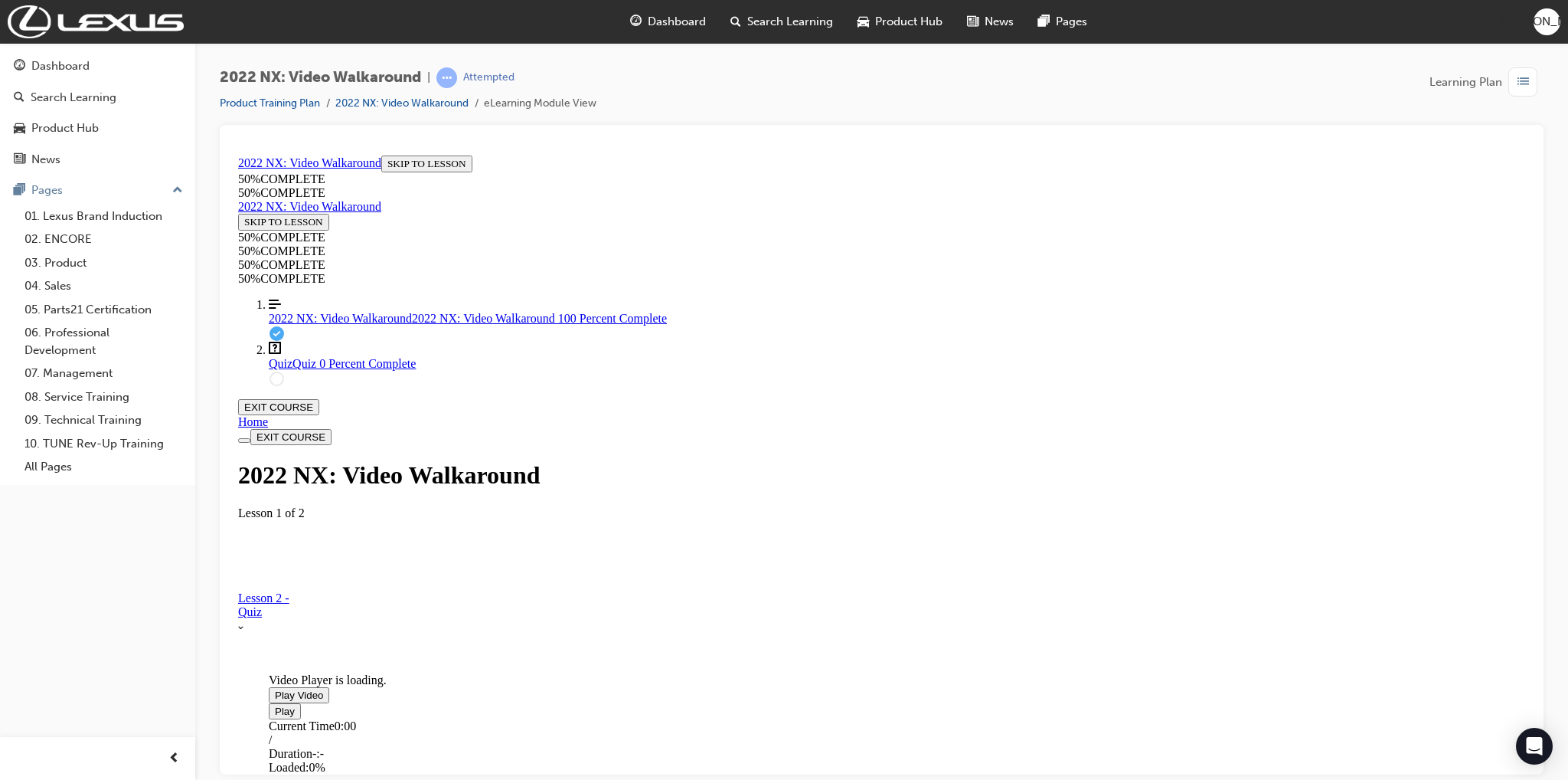
scroll to position [130, 0]
click at [275, 689] on span "Video player. You can use the space bar to toggle playback and arrow keys to sc…" at bounding box center [275, 694] width 0 height 11
click at [585, 555] on div "Video Player is loading. Play Video Pause Current Time 0:05 / Duration 9:38 Loa…" at bounding box center [881, 555] width 1287 height 1
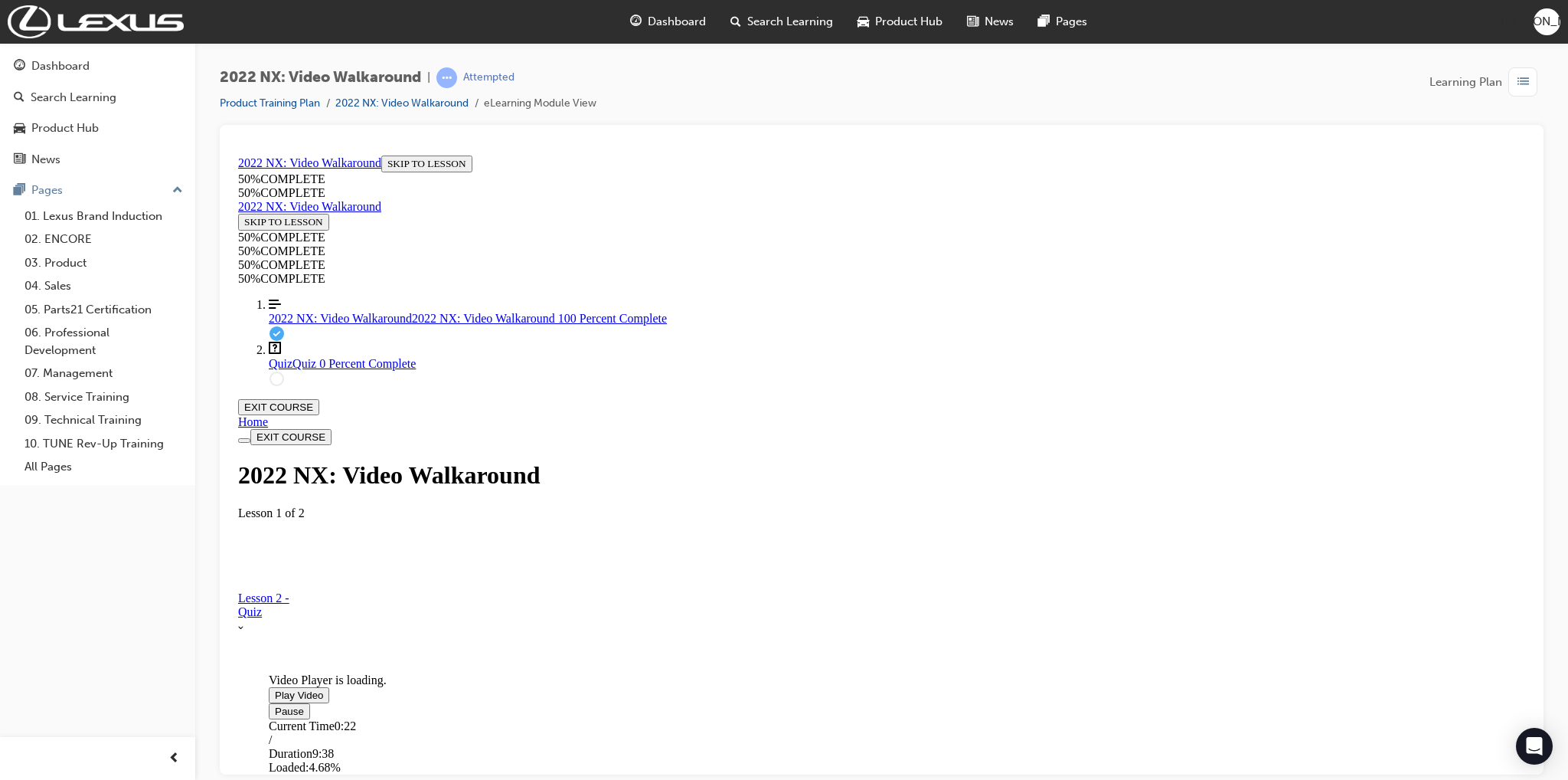
click at [1331, 555] on div "Video Player is loading. Play Video Pause Current Time 0:22 / Duration 9:38 Loa…" at bounding box center [881, 555] width 1287 height 1
